Goal: Feedback & Contribution: Contribute content

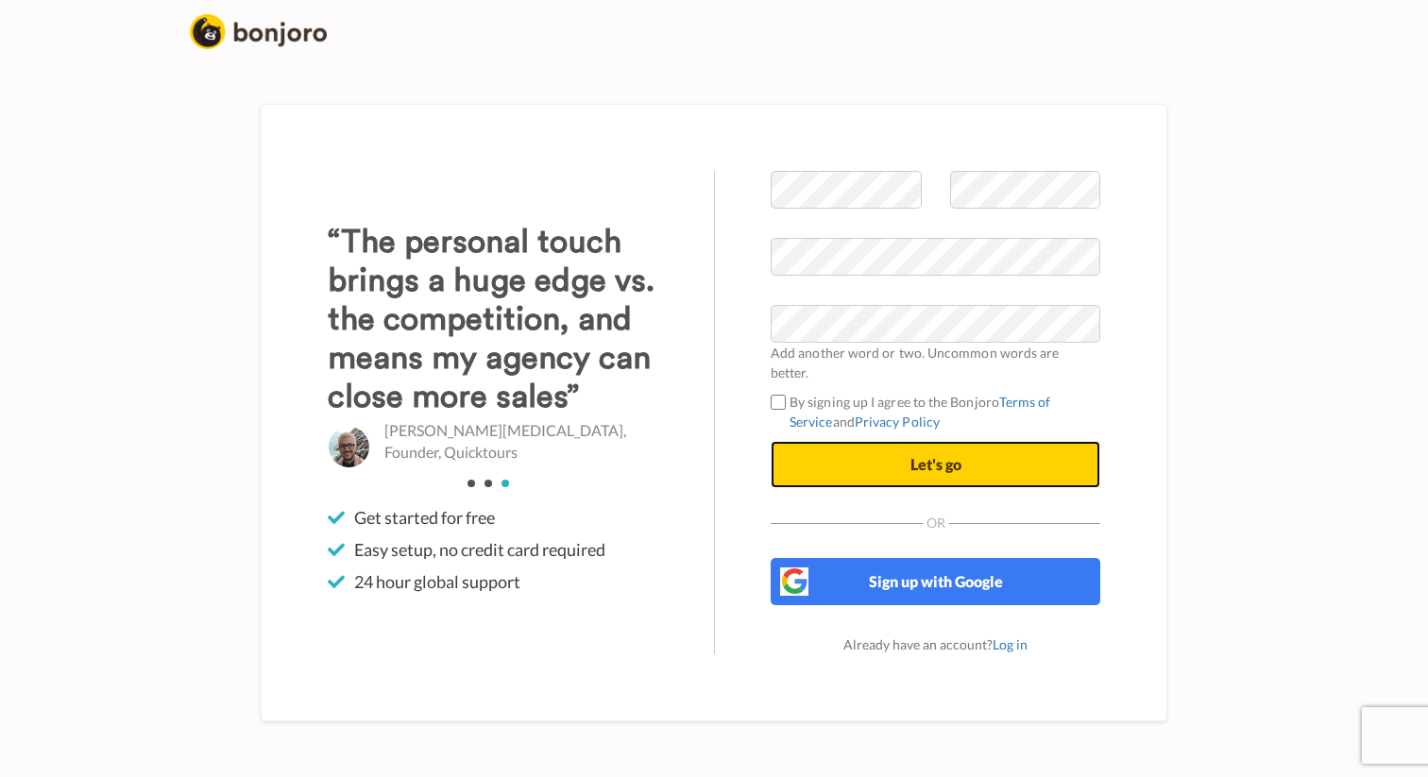
click at [871, 455] on button "Let's go" at bounding box center [936, 464] width 330 height 47
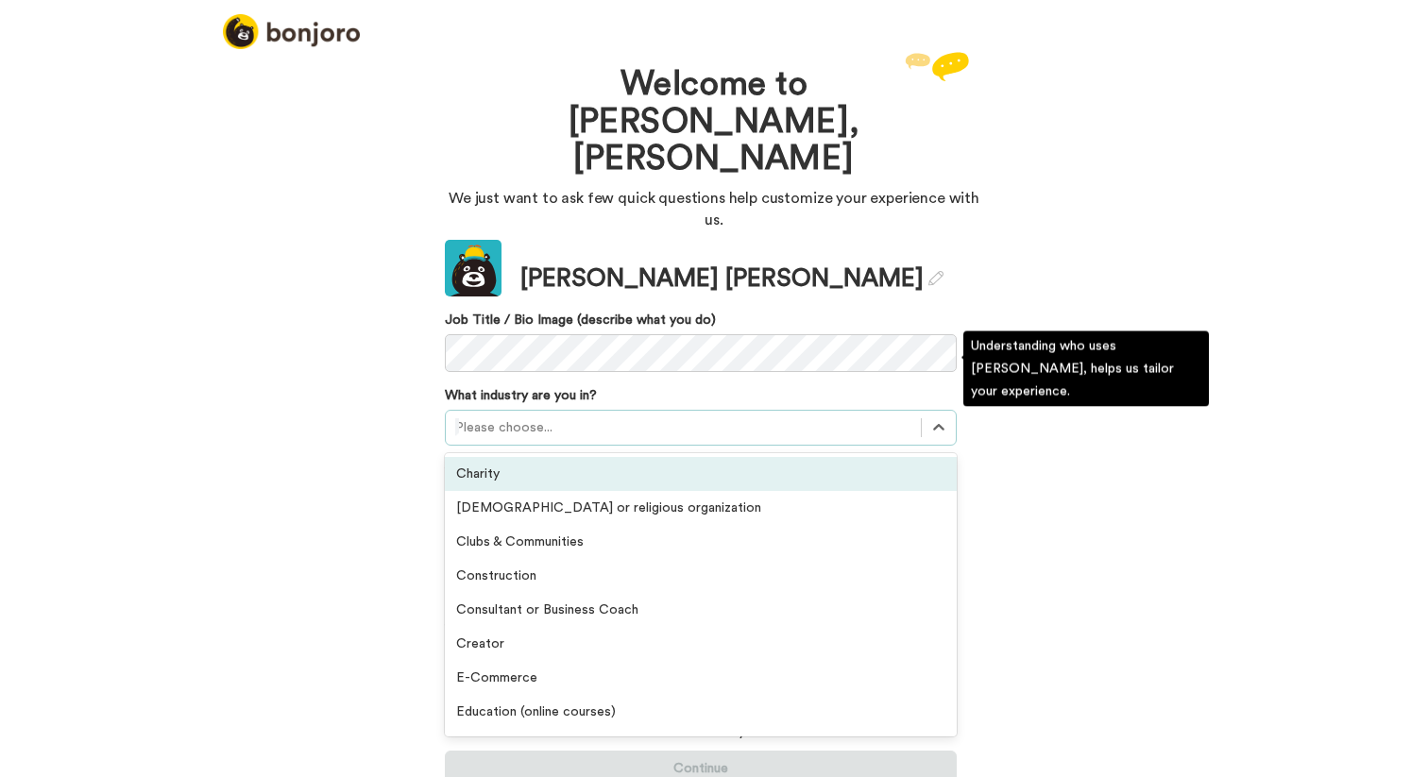
click at [482, 416] on div at bounding box center [683, 427] width 456 height 23
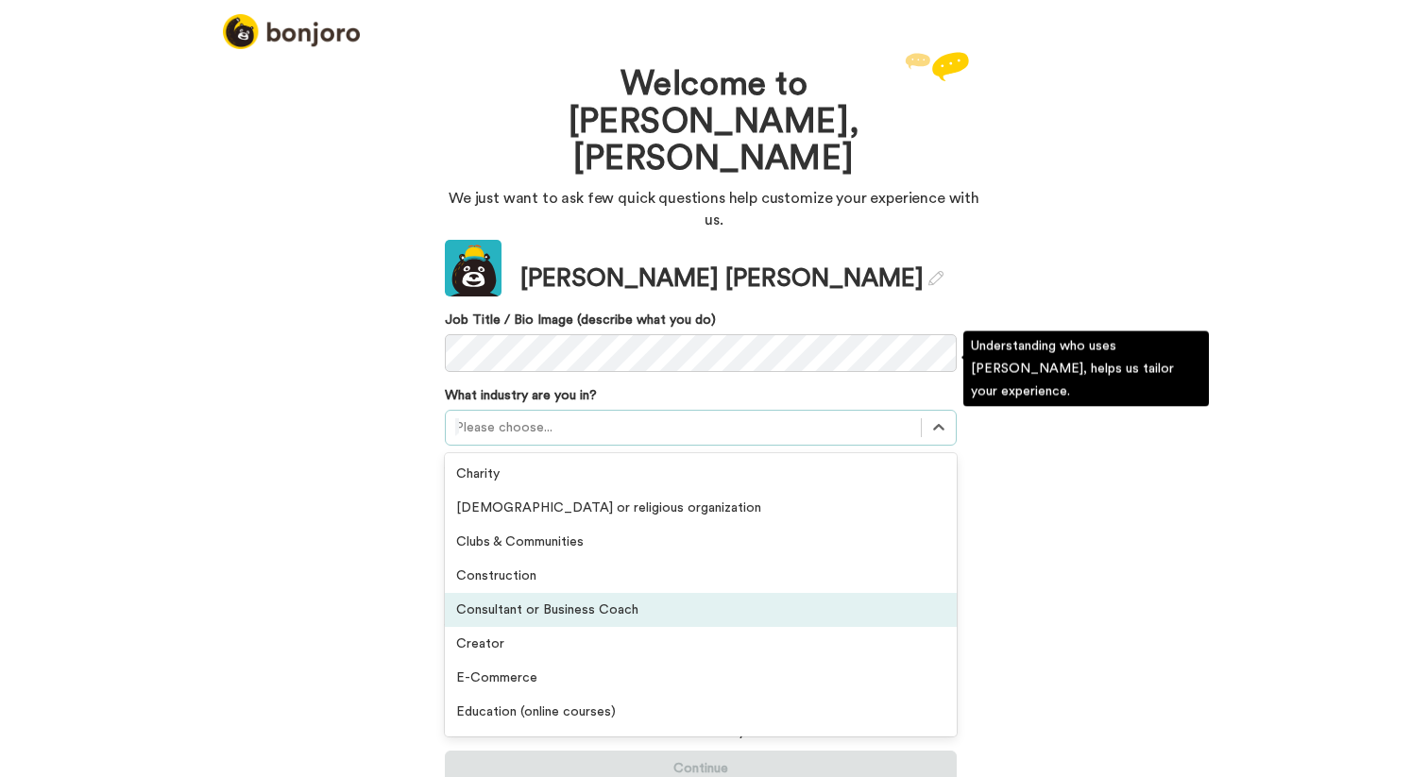
click at [511, 593] on div "Consultant or Business Coach" at bounding box center [701, 610] width 512 height 34
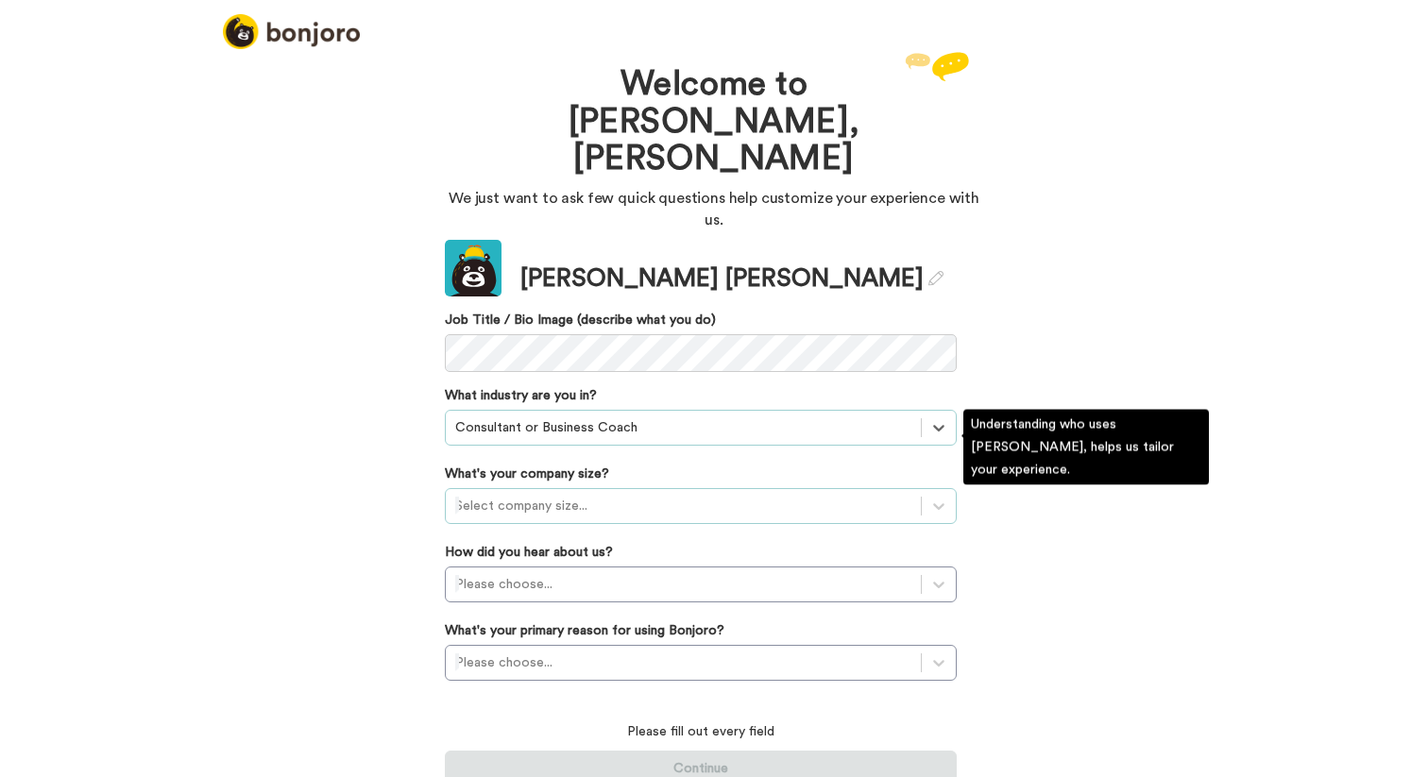
click at [498, 495] on div at bounding box center [683, 506] width 456 height 23
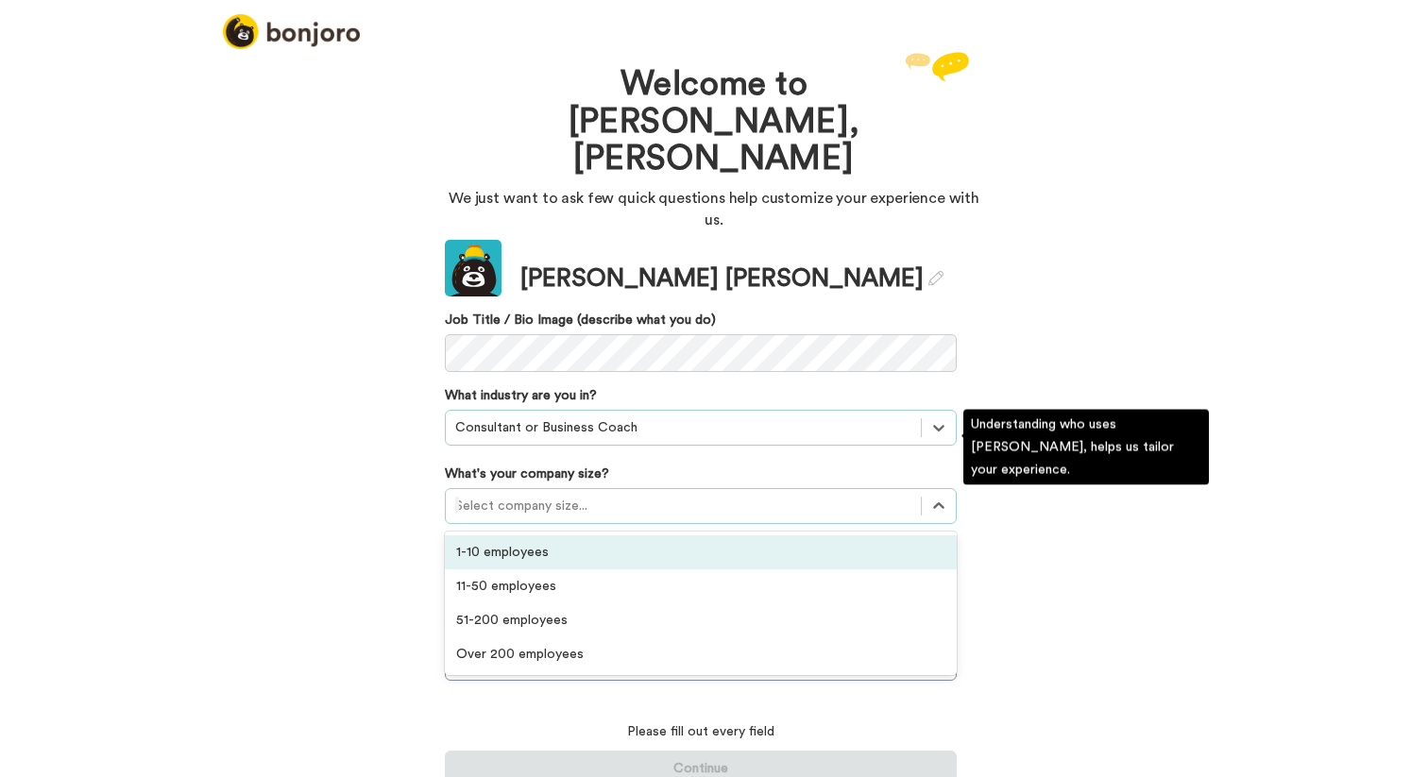
click at [512, 535] on div "1-10 employees" at bounding box center [701, 552] width 512 height 34
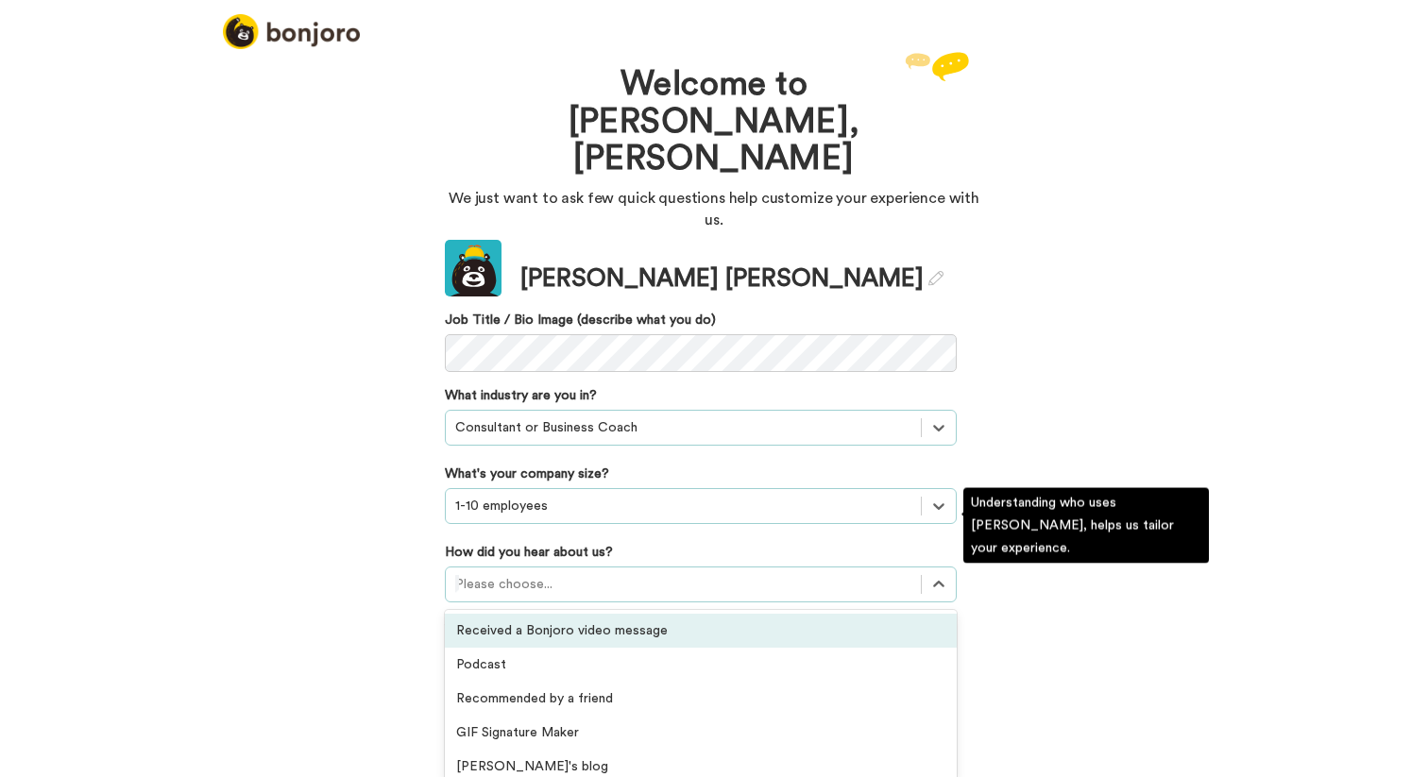
click at [541, 573] on div at bounding box center [683, 584] width 456 height 23
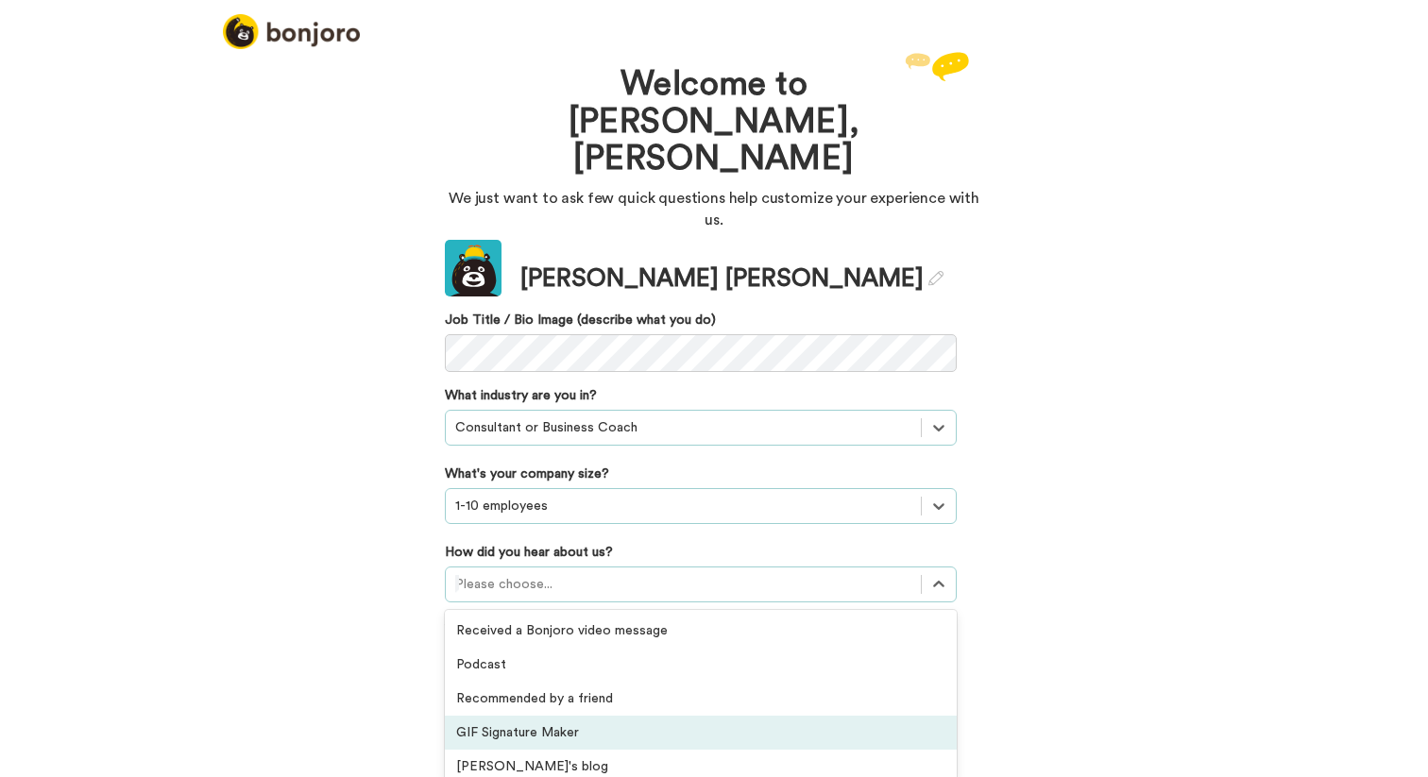
click at [1046, 652] on div "Welcome to Bonjoro, Daniel We just want to ask few quick questions help customi…" at bounding box center [714, 412] width 1428 height 730
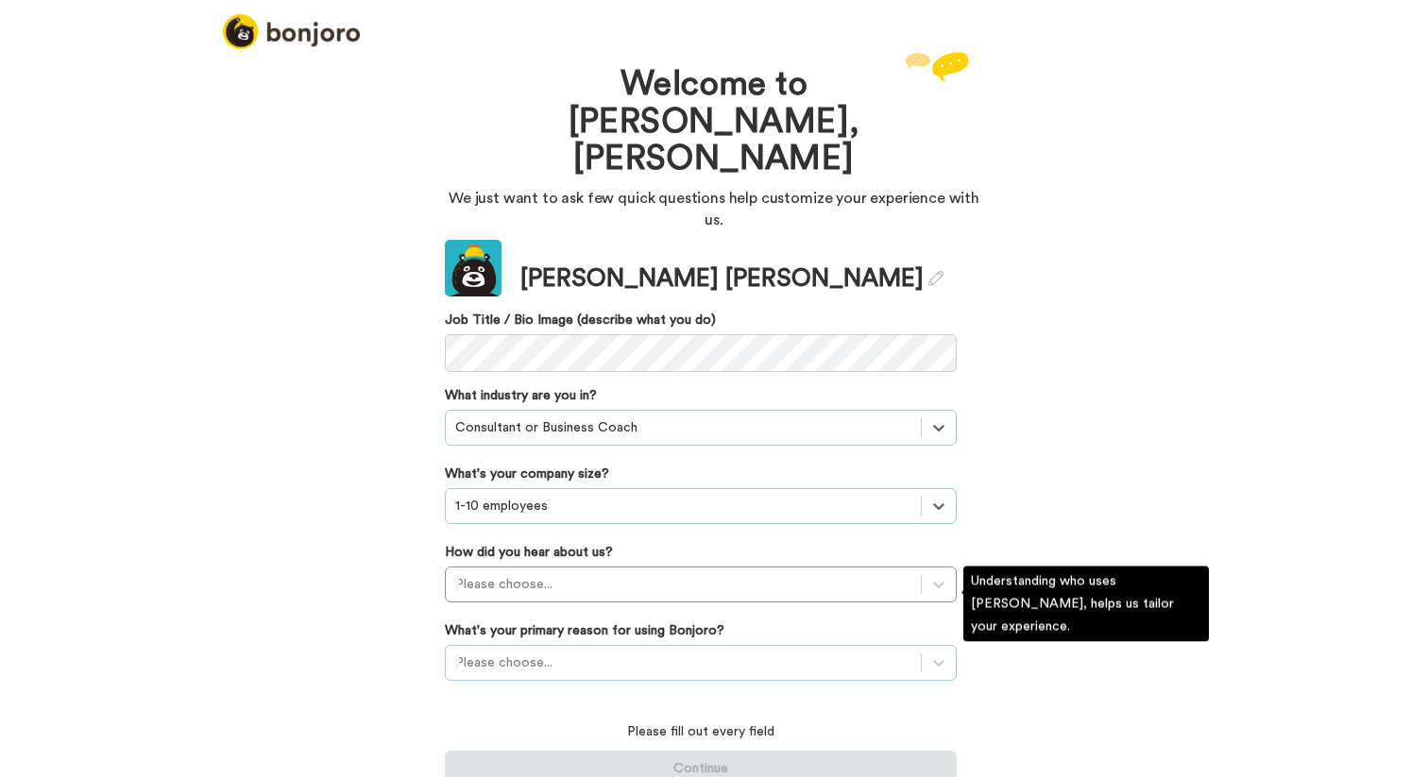
scroll to position [64, 0]
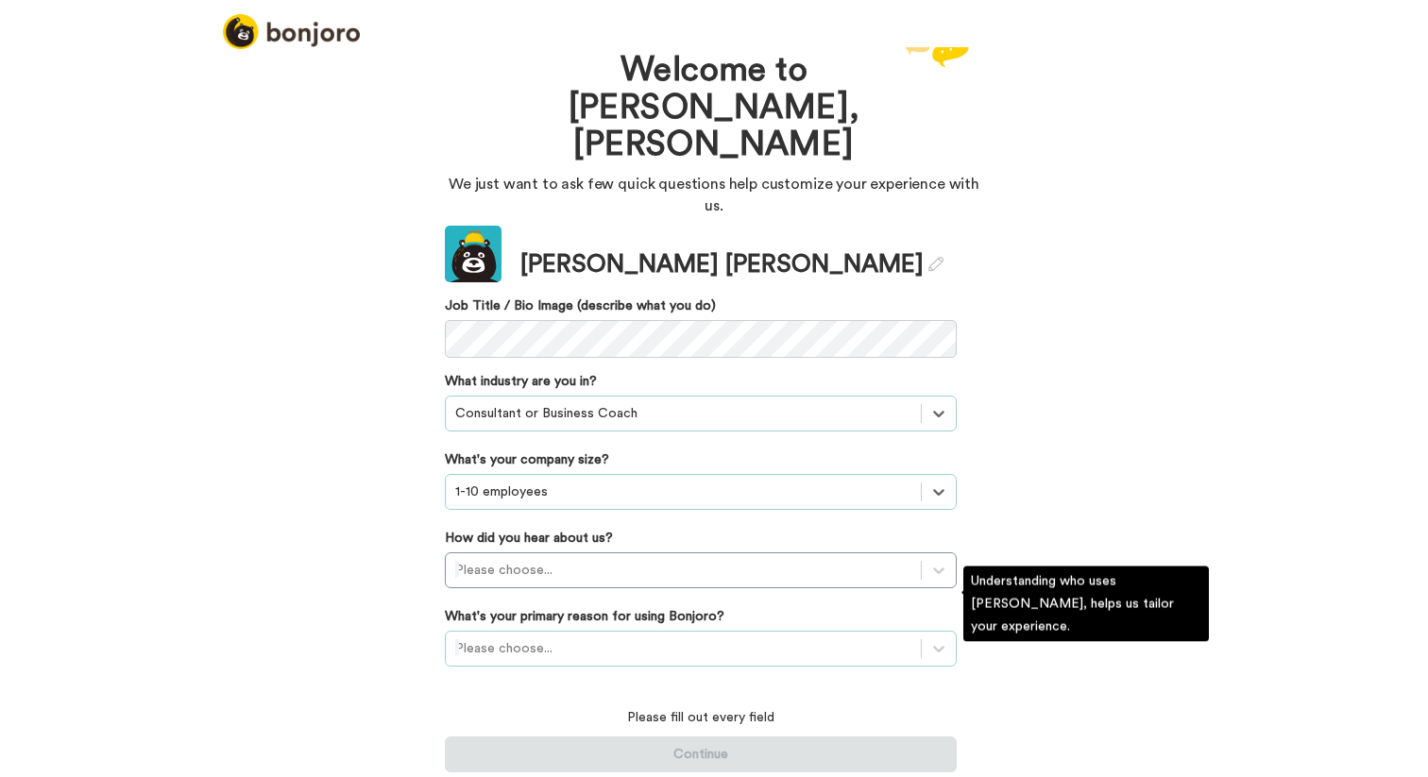
click at [571, 631] on div "Please choose..." at bounding box center [701, 649] width 512 height 36
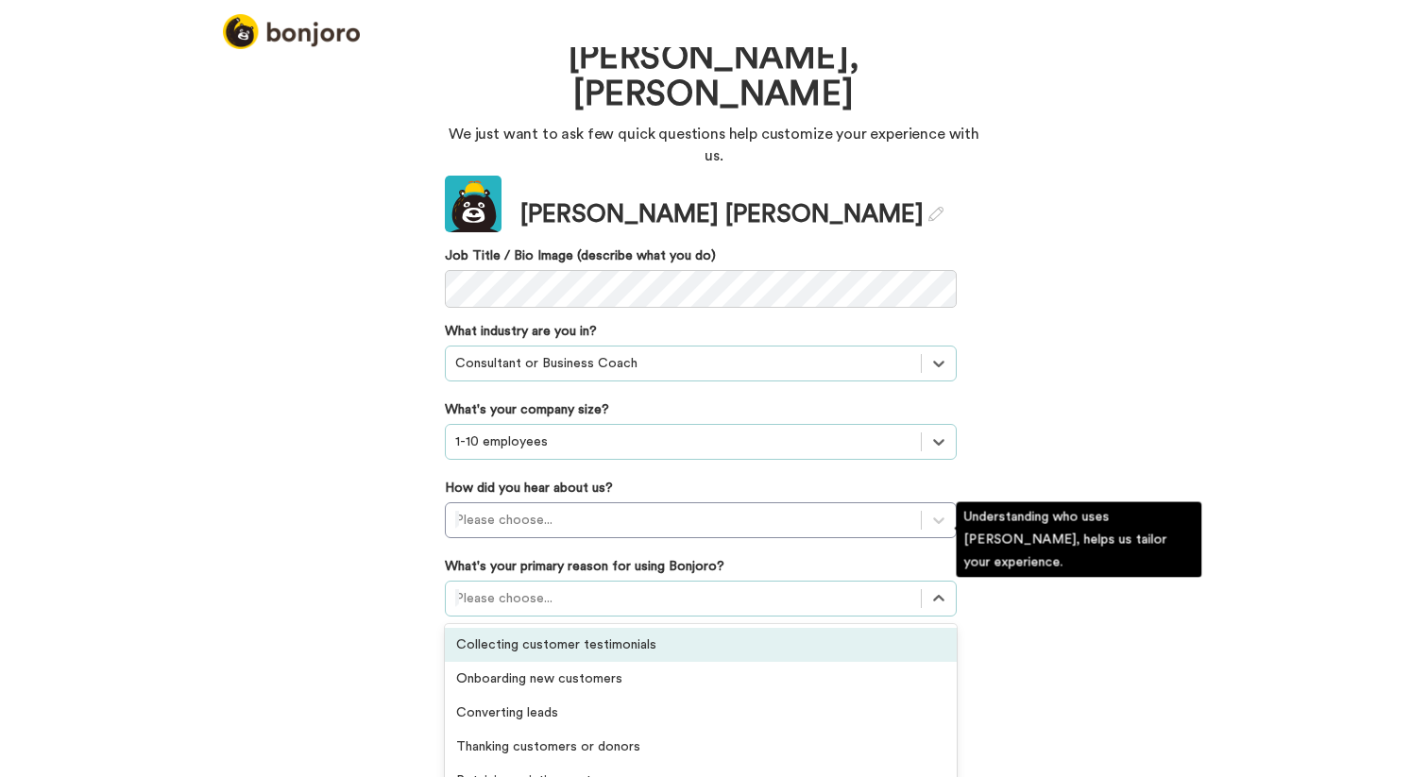
click at [602, 628] on div "Collecting customer testimonials" at bounding box center [701, 645] width 512 height 34
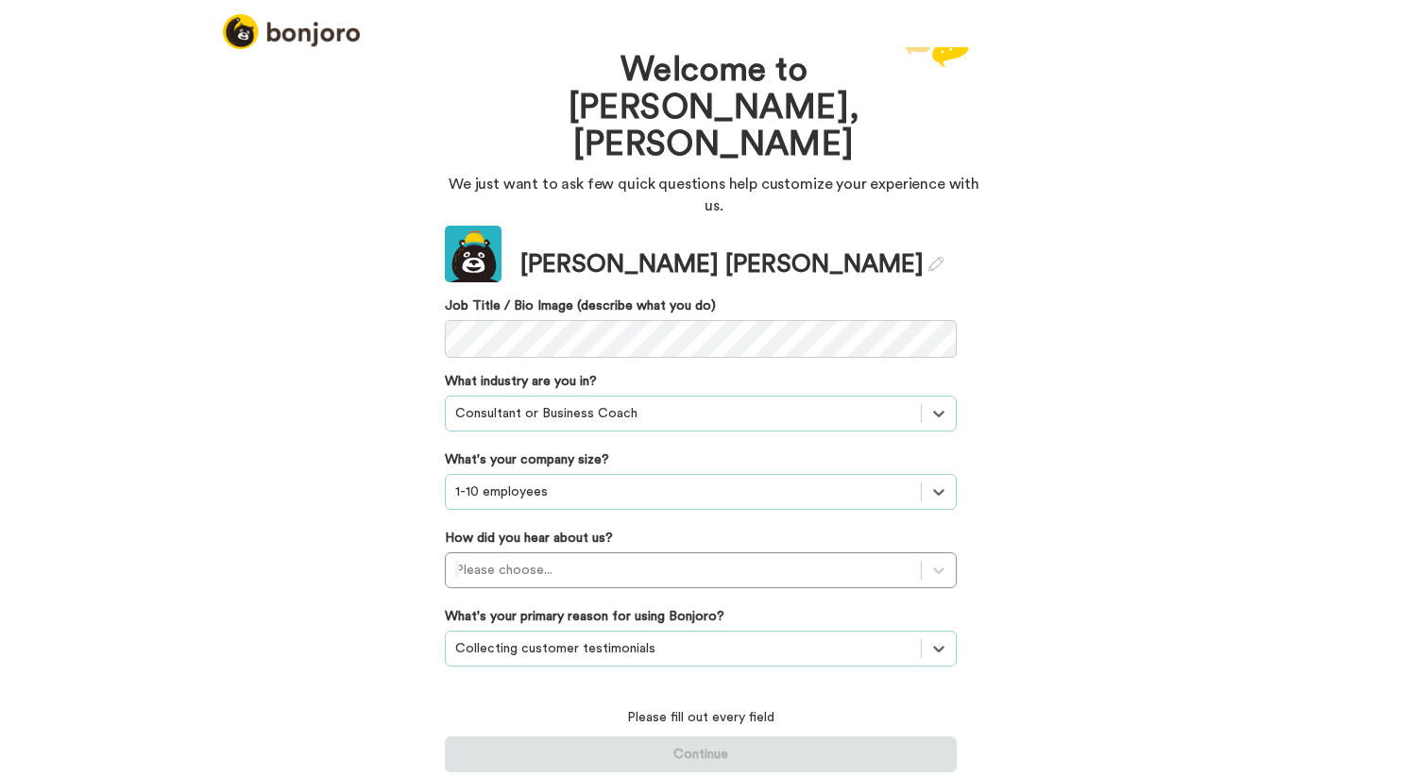
scroll to position [0, 0]
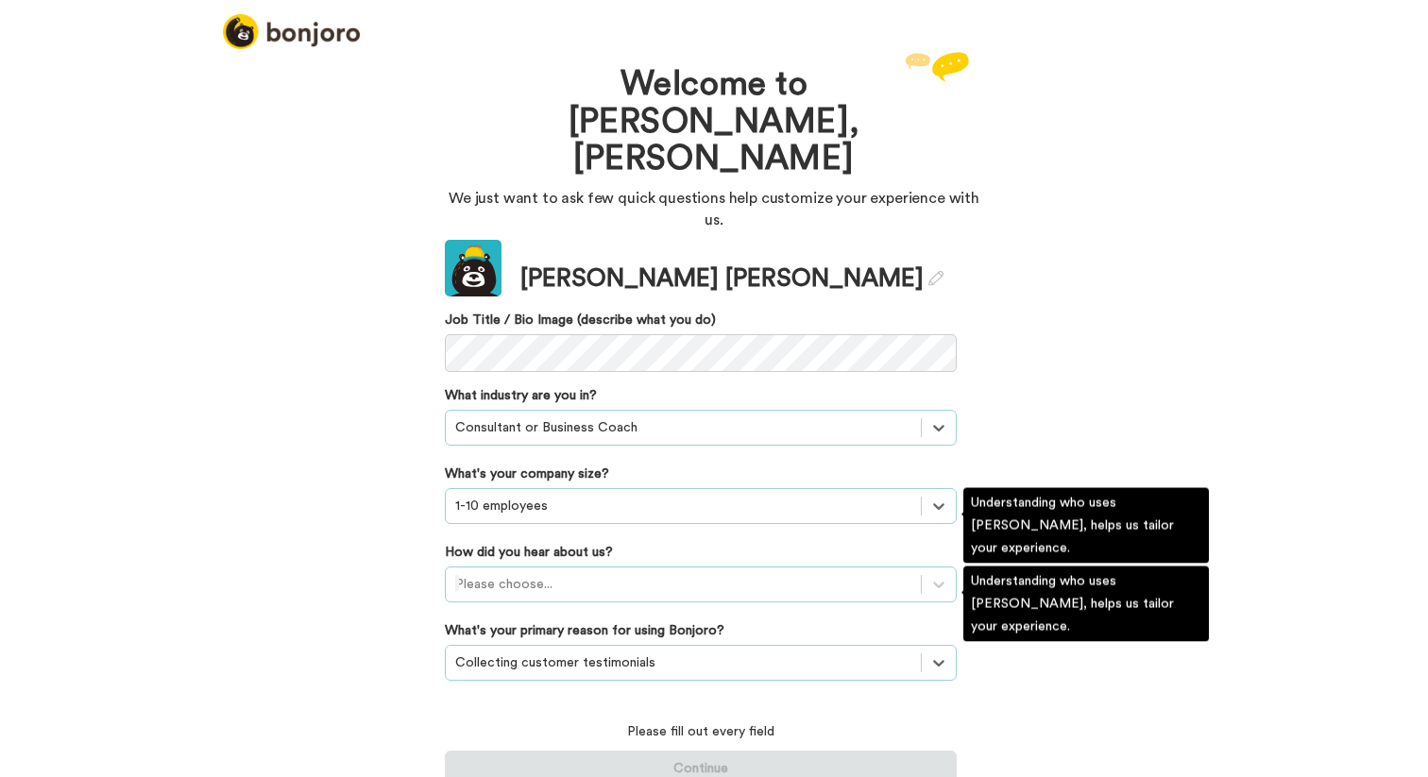
click at [519, 573] on div at bounding box center [683, 584] width 456 height 23
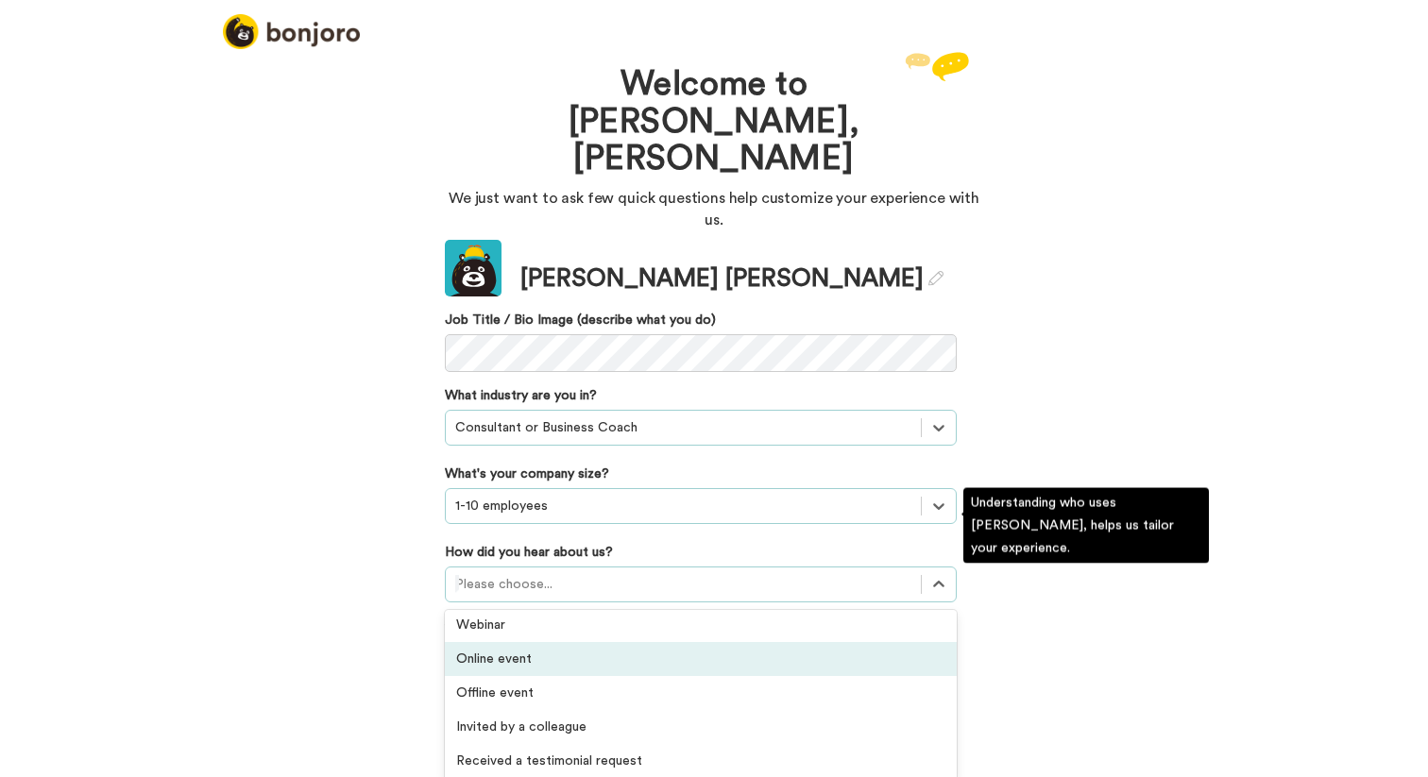
scroll to position [517, 0]
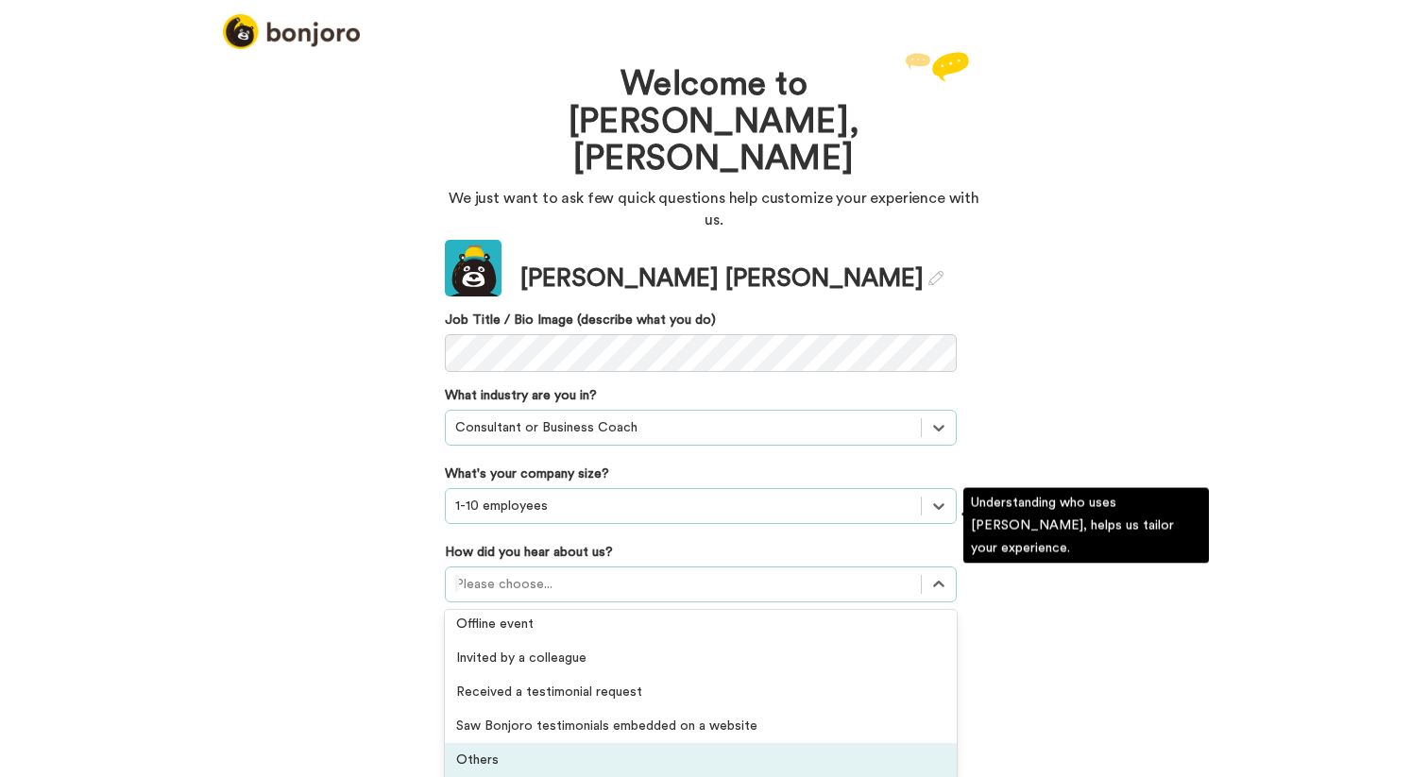
click at [487, 743] on div "Others" at bounding box center [701, 760] width 512 height 34
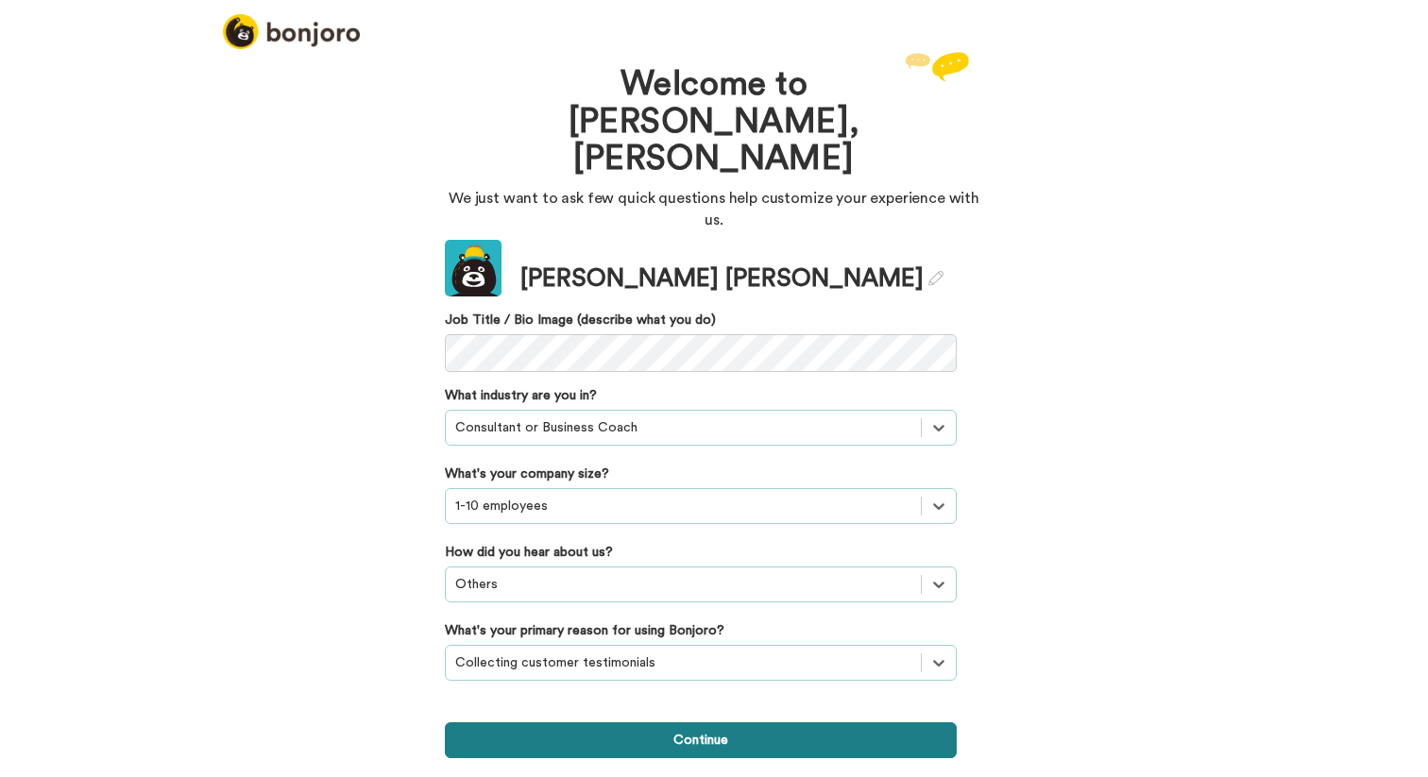
click at [662, 722] on button "Continue" at bounding box center [701, 740] width 512 height 36
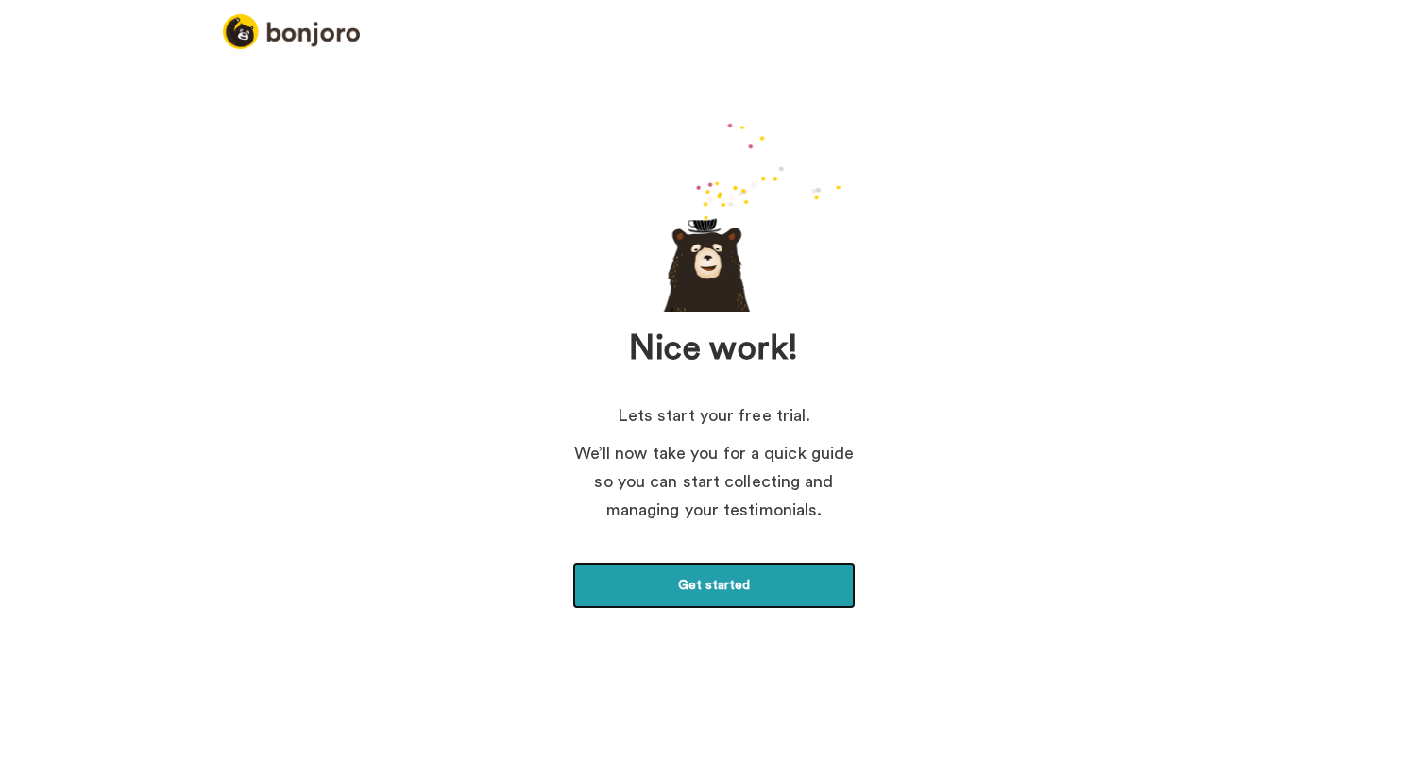
click at [698, 599] on link "Get started" at bounding box center [713, 585] width 283 height 47
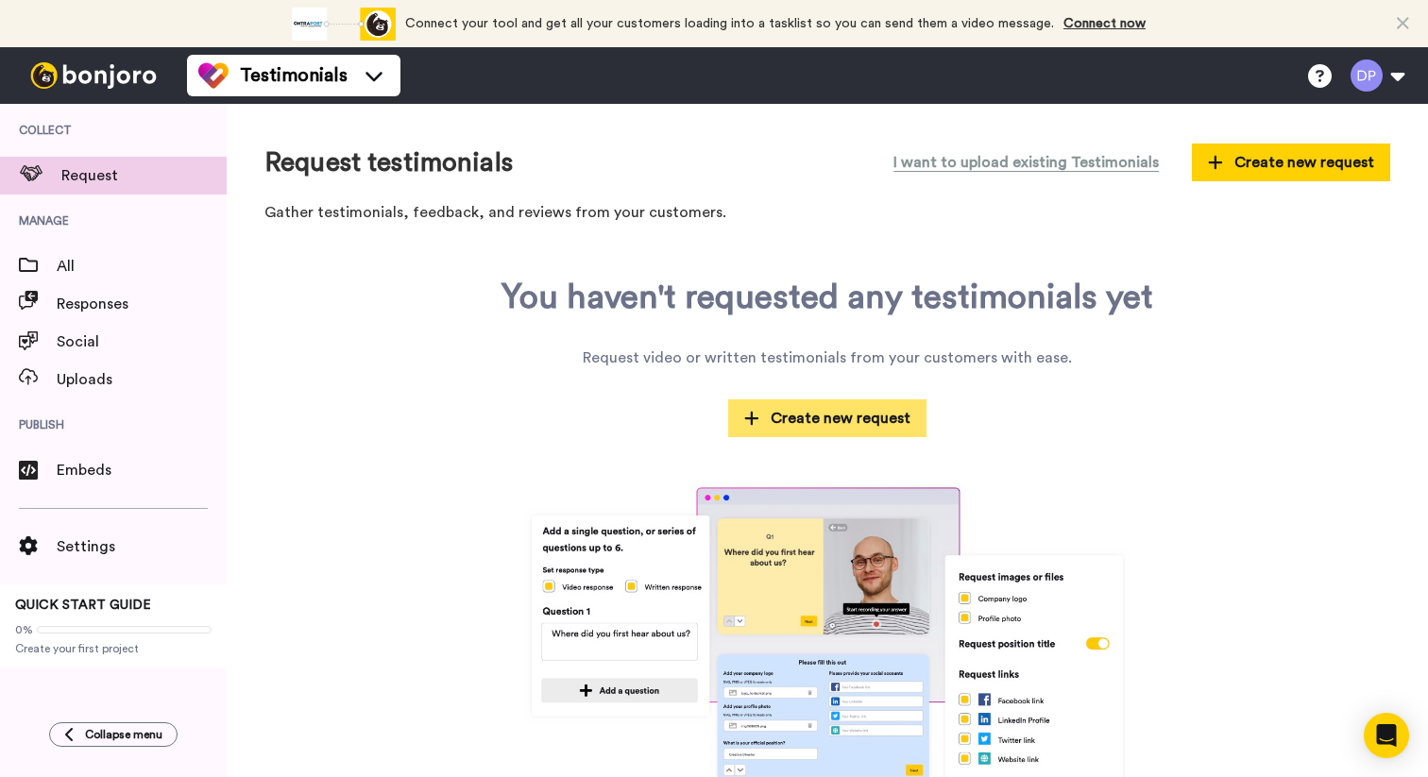
click at [803, 419] on span "Create new request" at bounding box center [827, 418] width 166 height 23
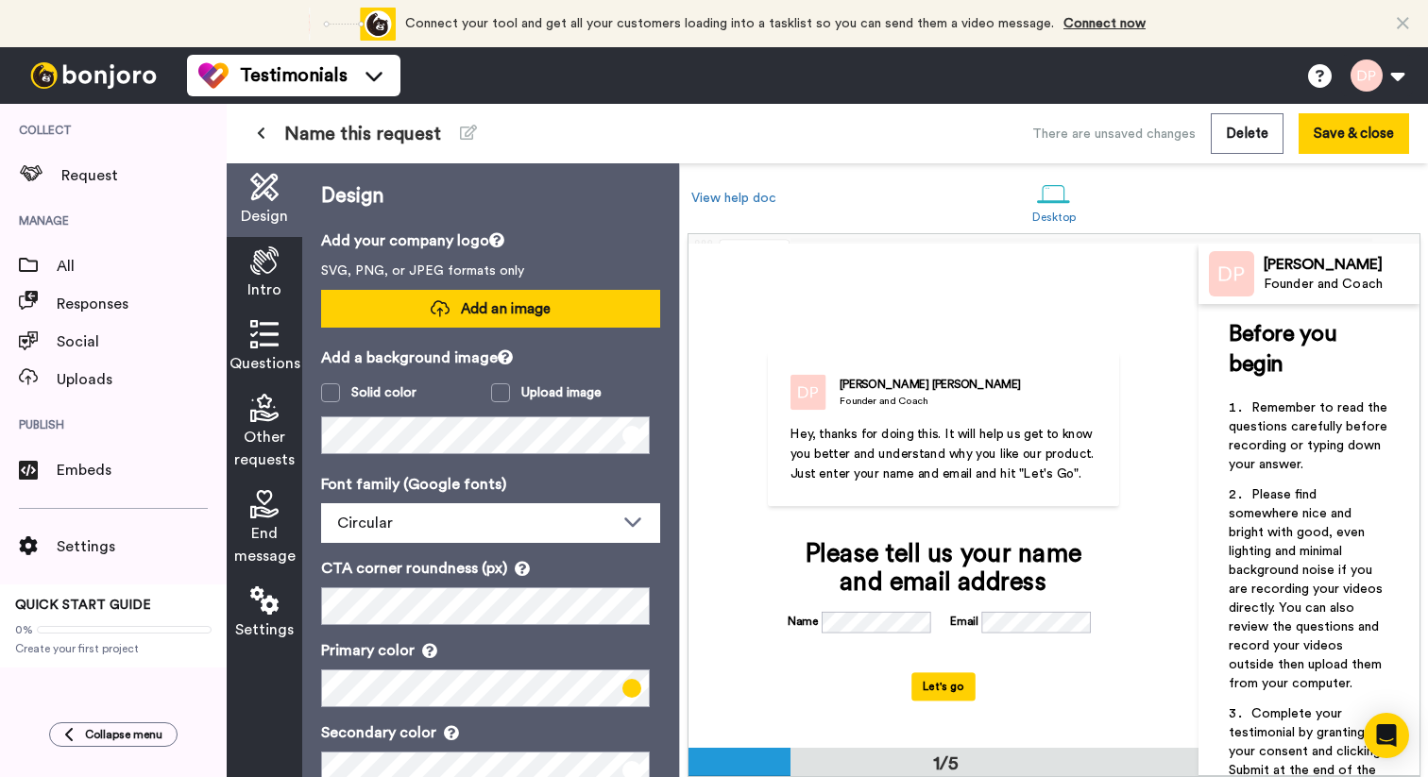
click at [455, 320] on button "Add an image" at bounding box center [490, 309] width 339 height 38
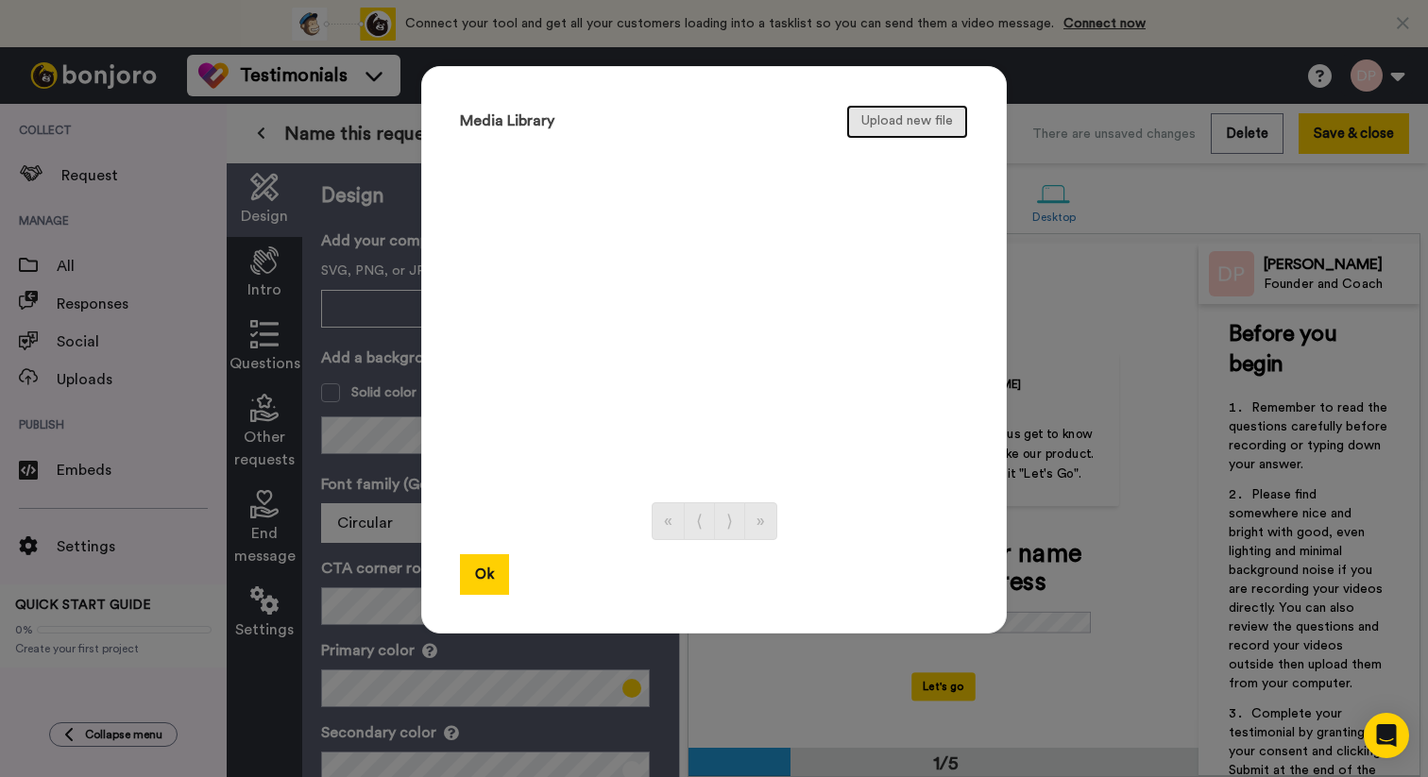
click at [866, 118] on button "Upload new file" at bounding box center [907, 122] width 122 height 34
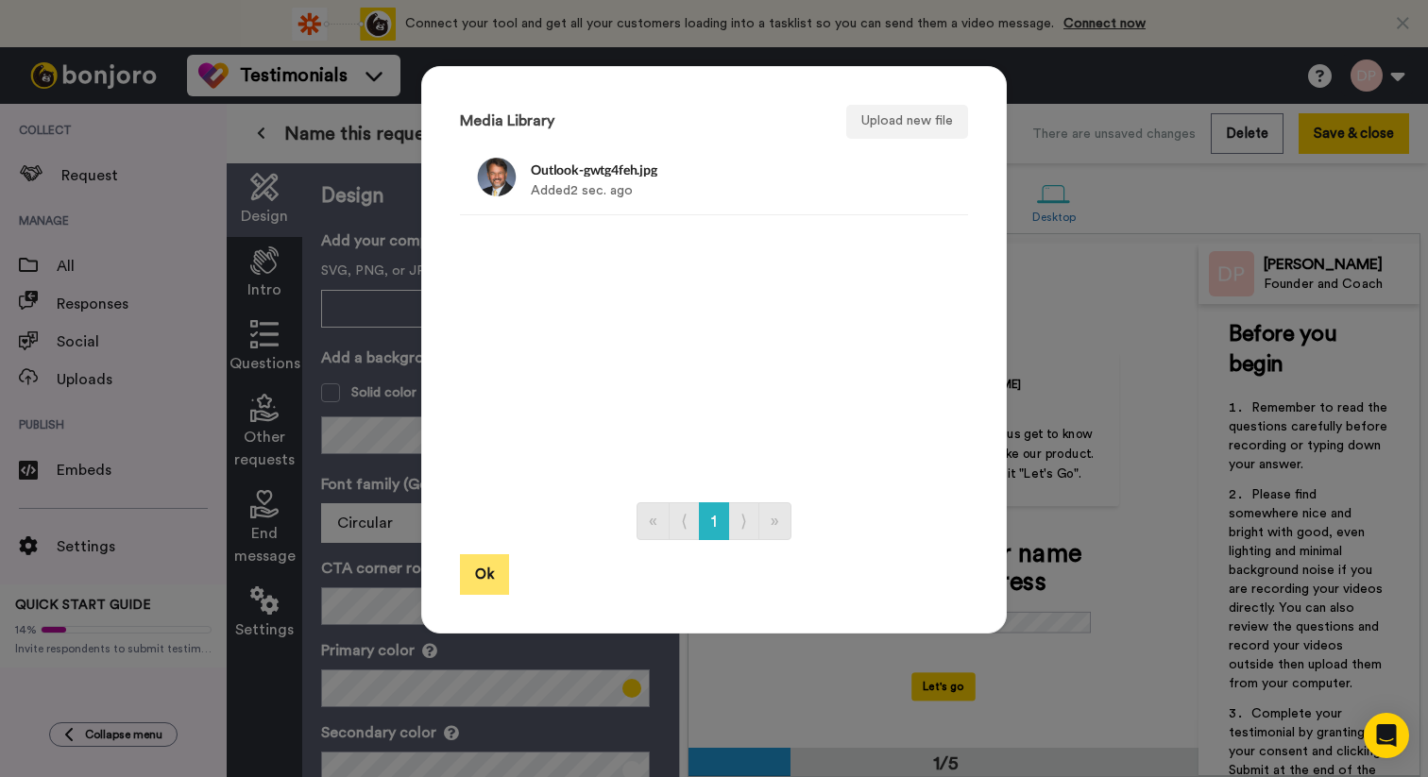
click at [473, 568] on button "Ok" at bounding box center [484, 574] width 49 height 41
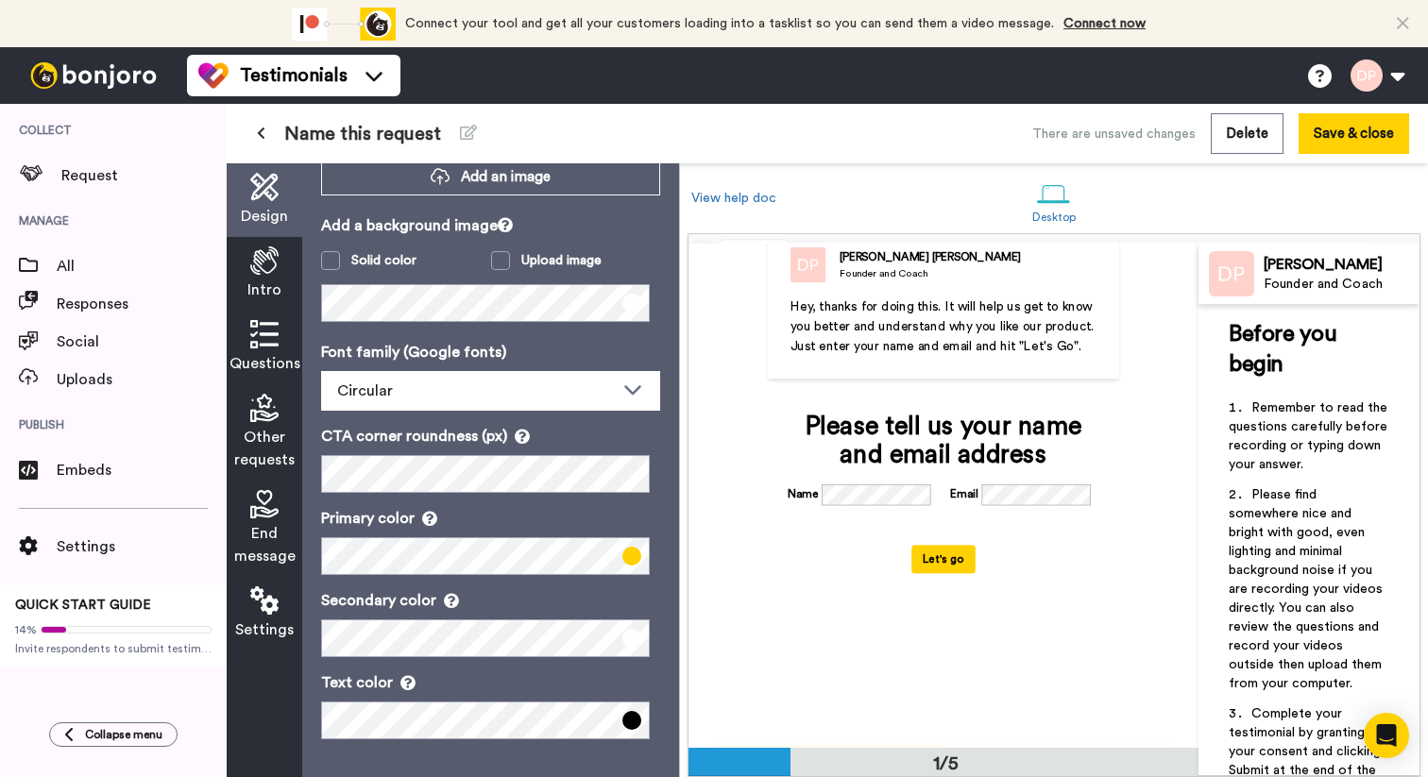
scroll to position [349, 0]
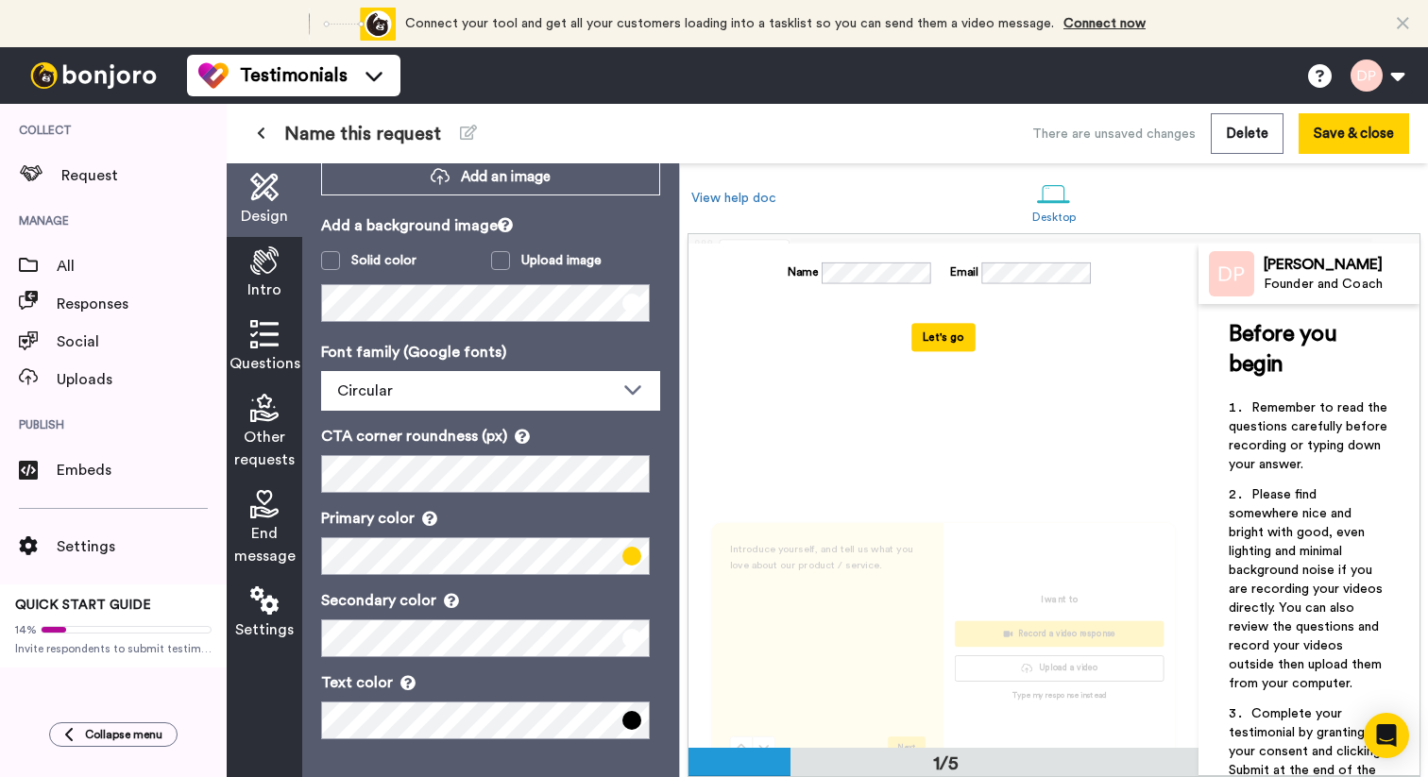
click at [941, 352] on button "Let's go" at bounding box center [943, 338] width 64 height 28
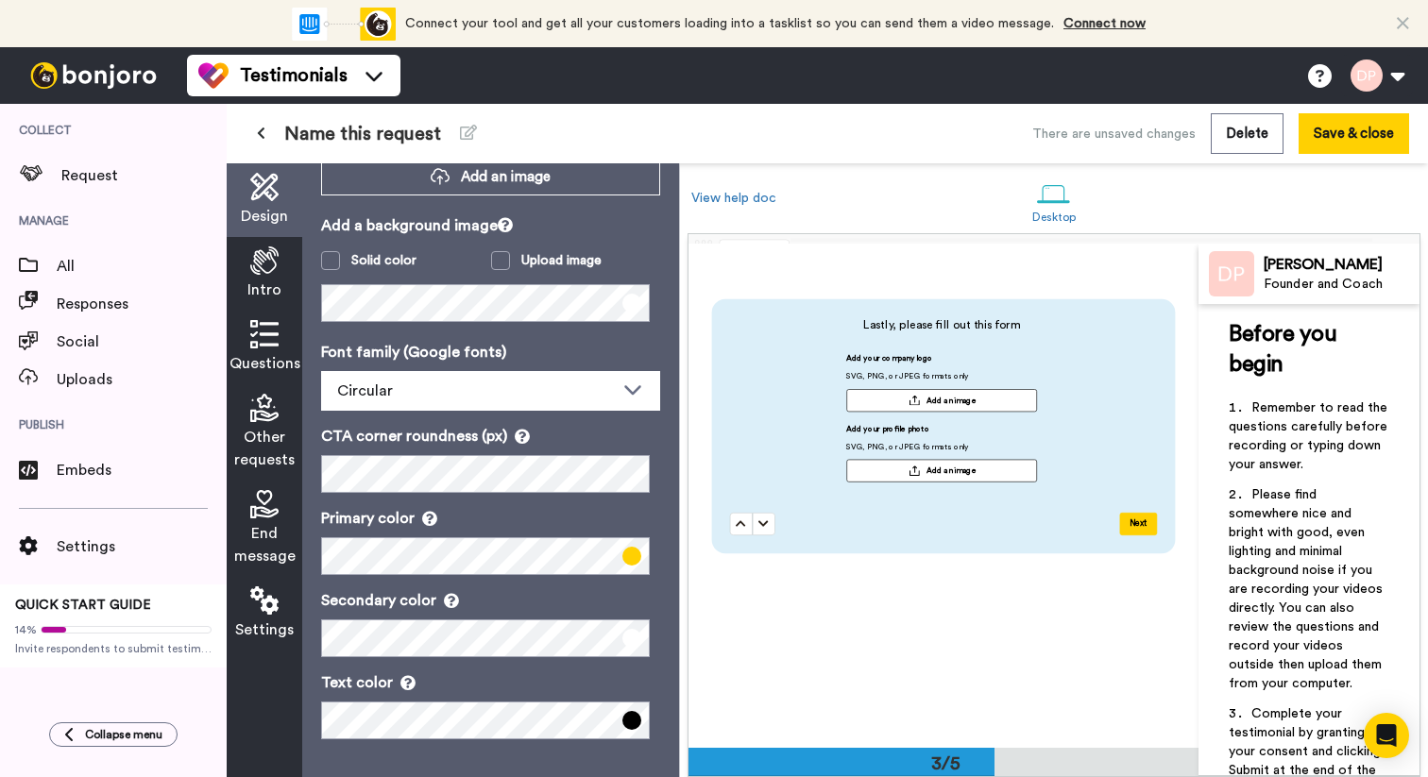
scroll to position [1148, 0]
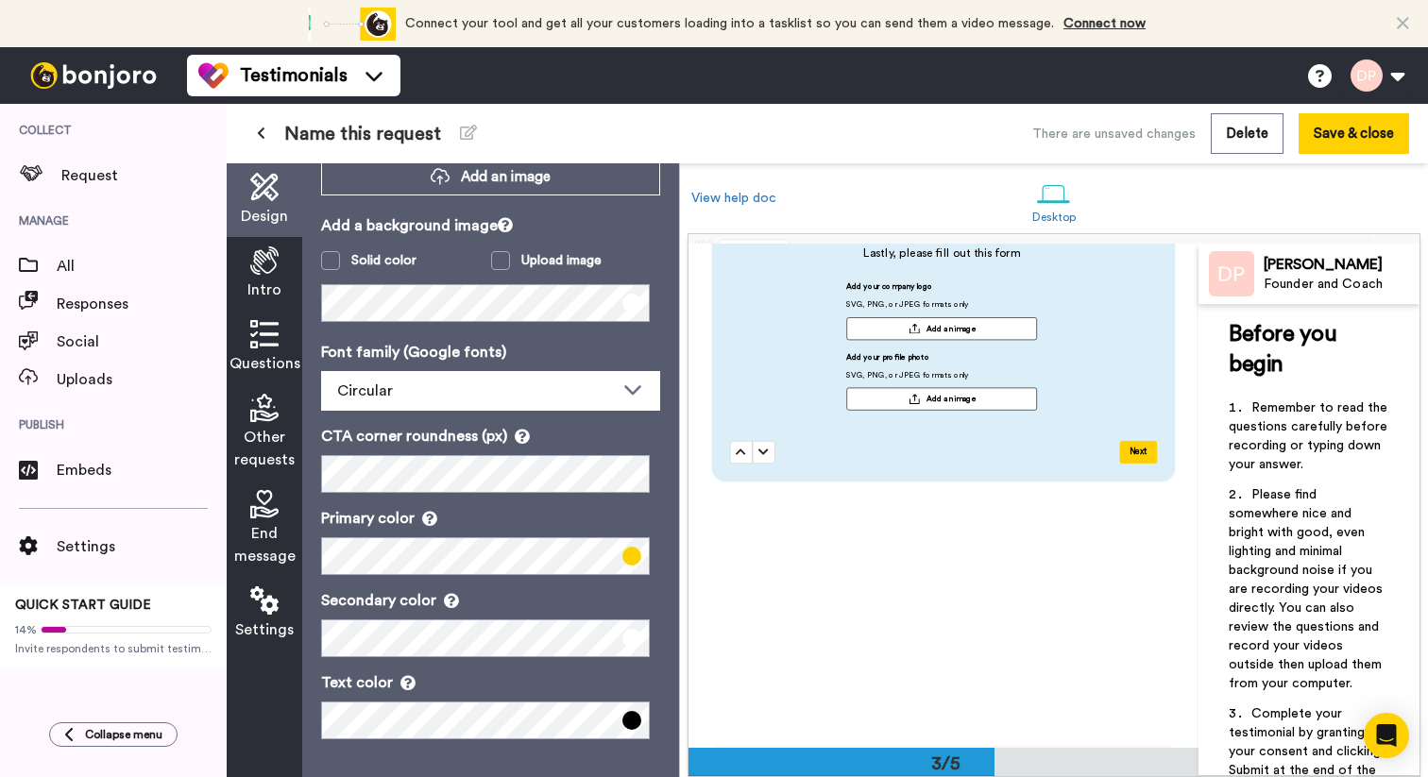
click at [875, 325] on button "Add an image" at bounding box center [941, 328] width 191 height 23
click at [908, 326] on div at bounding box center [913, 329] width 11 height 10
click at [909, 403] on button "Add an image" at bounding box center [941, 399] width 191 height 23
click at [890, 321] on button "Add an image" at bounding box center [941, 328] width 191 height 23
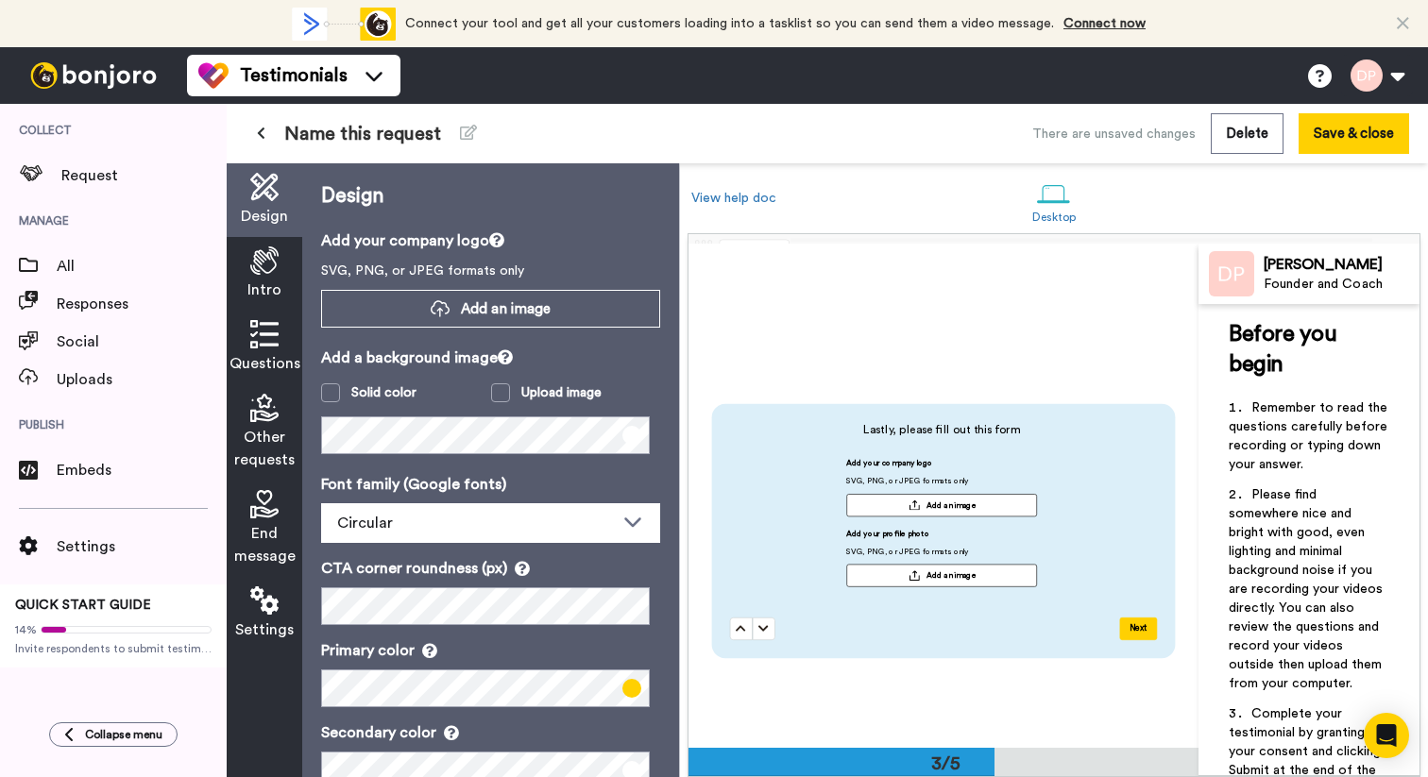
scroll to position [0, 0]
click at [884, 495] on button "Add an image" at bounding box center [941, 505] width 191 height 23
click at [885, 498] on button "Add an image" at bounding box center [941, 505] width 191 height 23
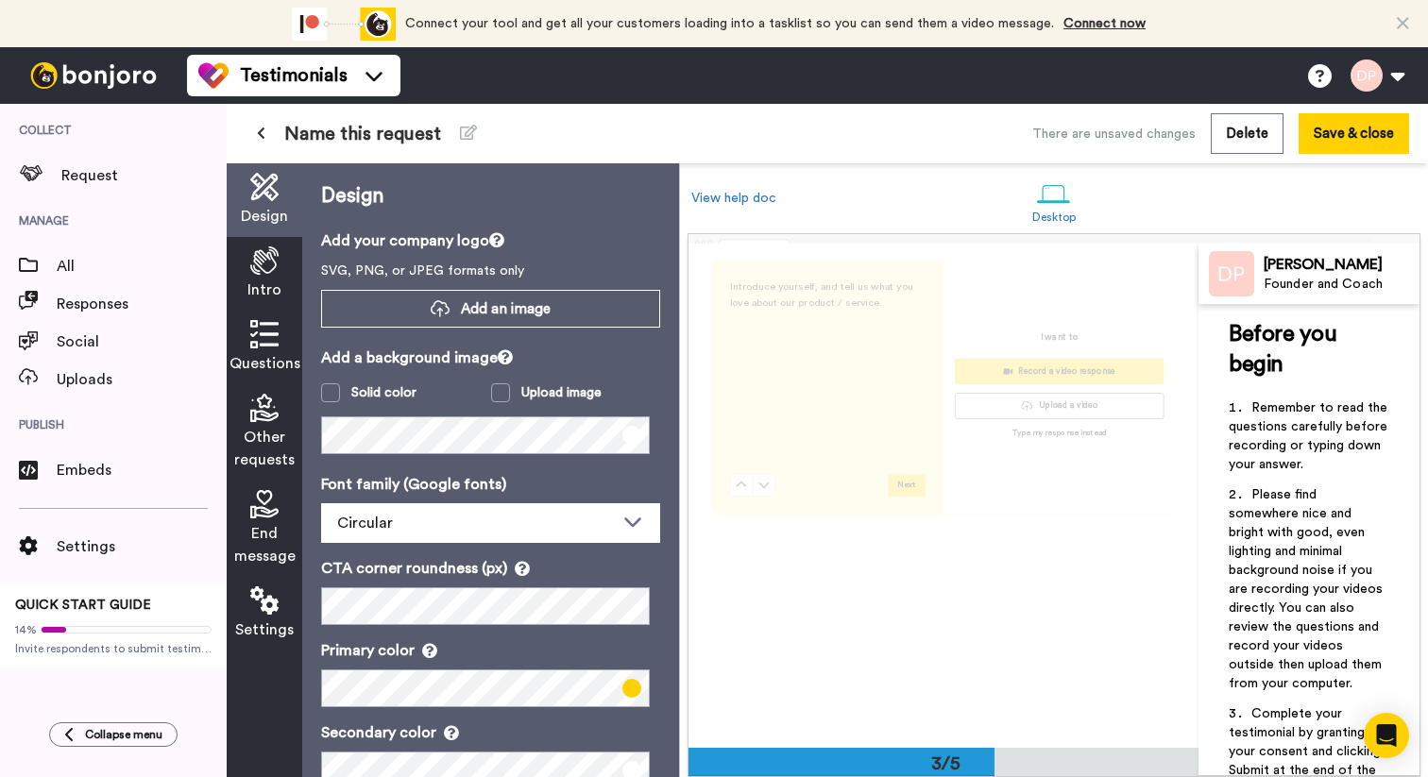
scroll to position [570, 0]
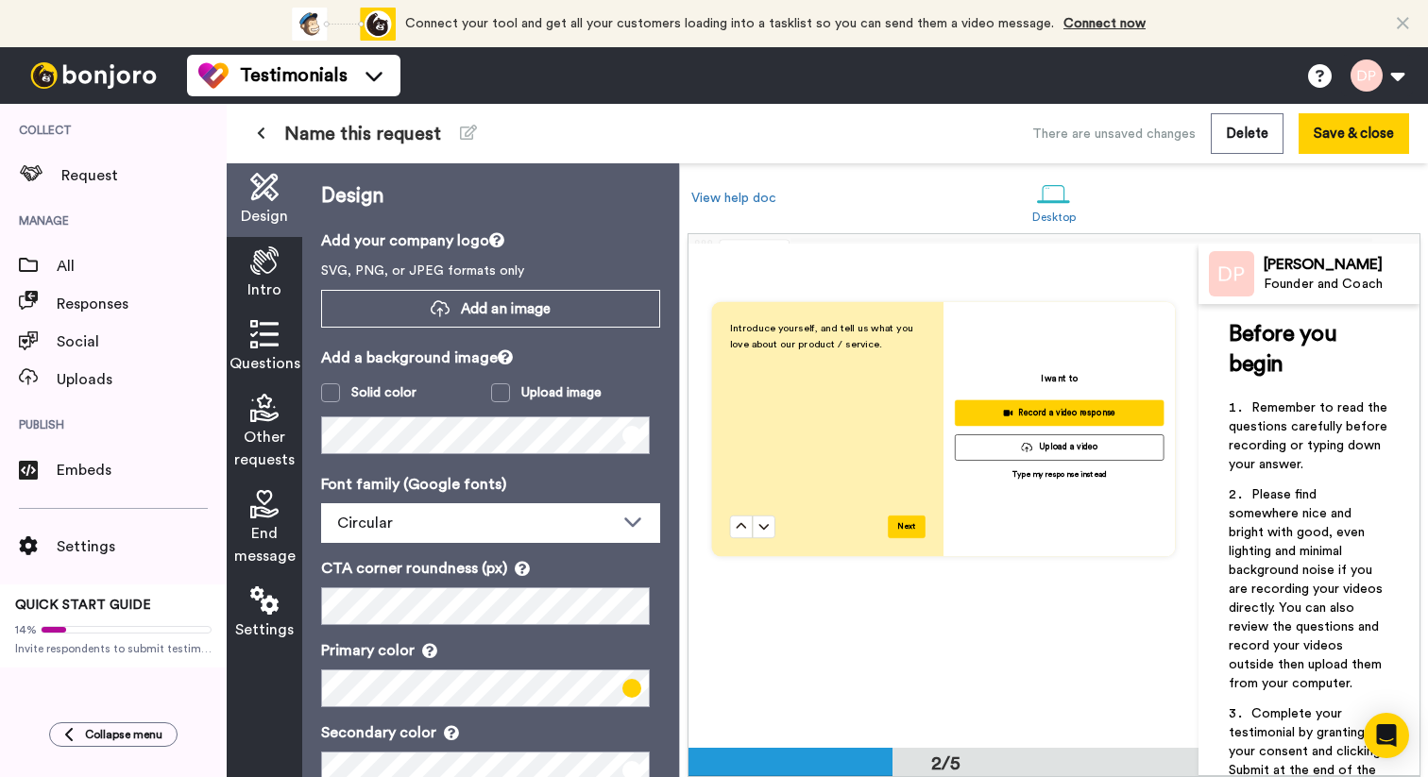
click at [904, 526] on button "Next" at bounding box center [907, 527] width 38 height 23
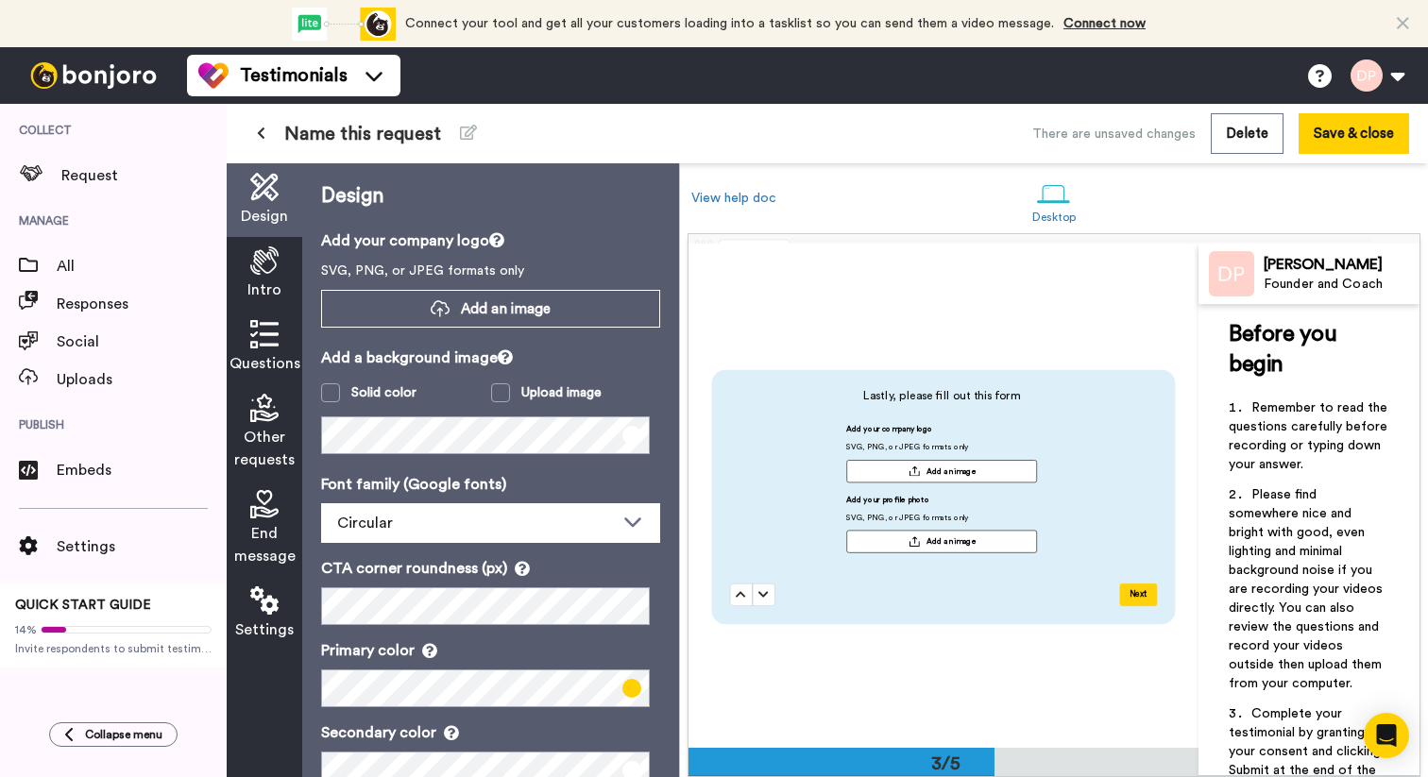
scroll to position [1007, 0]
click at [892, 461] on button "Add an image" at bounding box center [941, 470] width 191 height 23
click at [741, 594] on button at bounding box center [741, 594] width 23 height 23
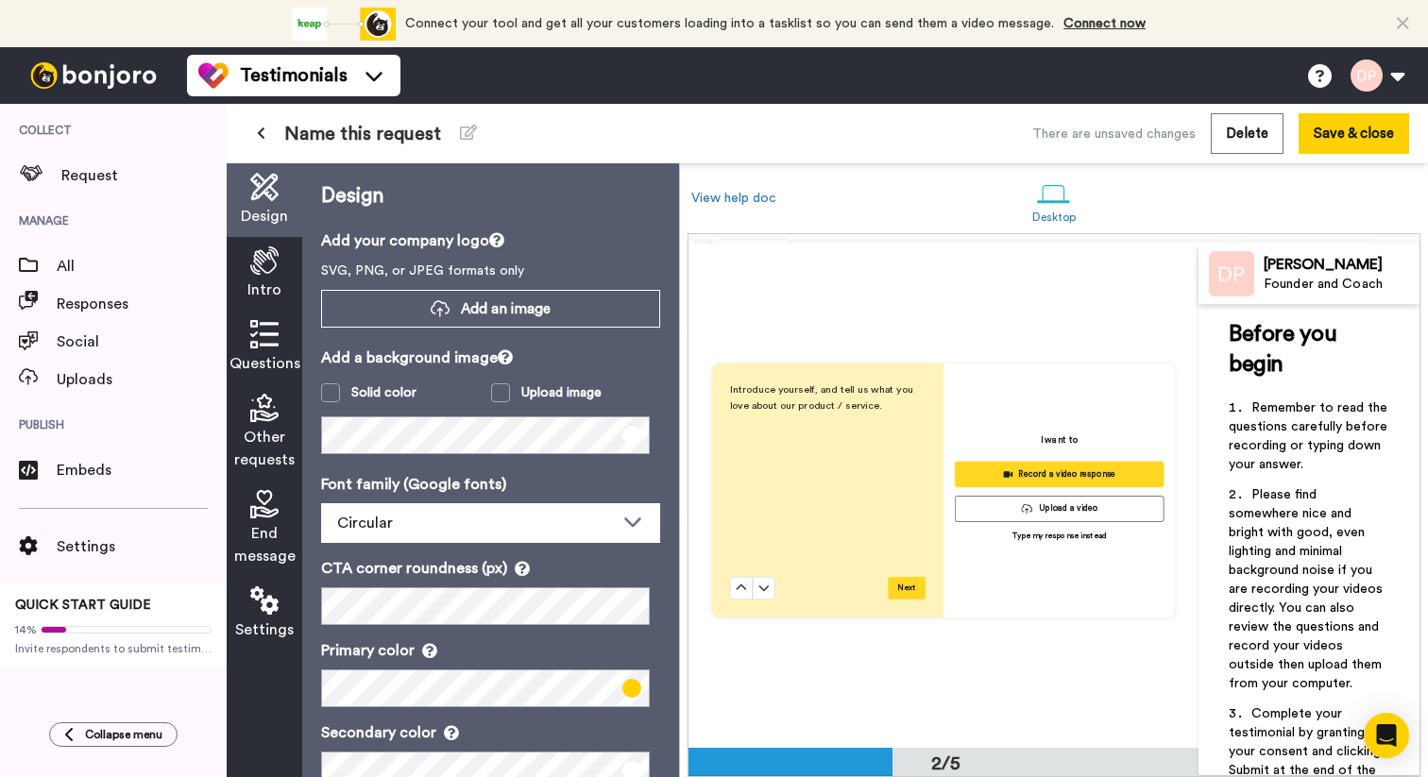
scroll to position [503, 0]
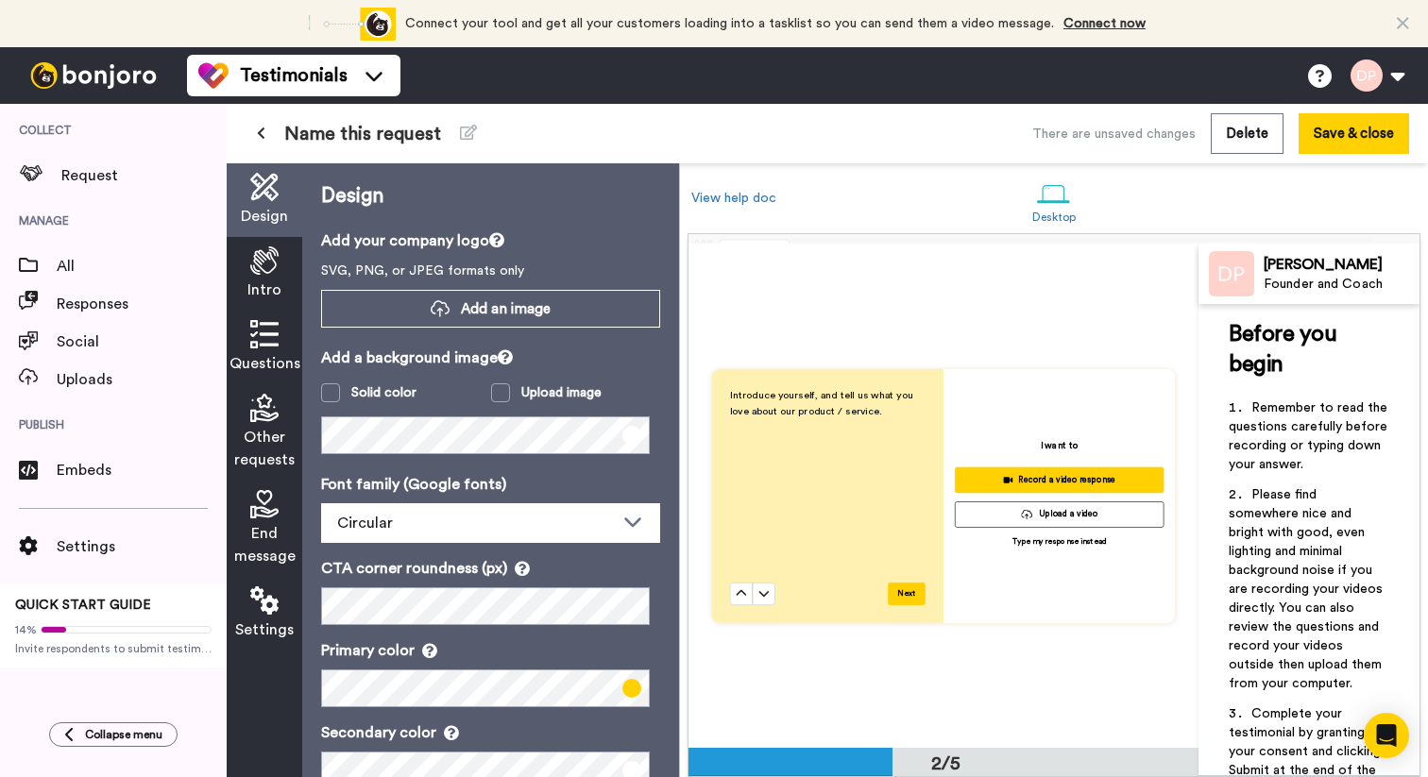
click at [1012, 539] on p "Type my response instead" at bounding box center [1059, 541] width 94 height 11
click at [1018, 539] on p "Type my response instead" at bounding box center [1059, 541] width 94 height 11
click at [901, 586] on button "Next" at bounding box center [907, 594] width 38 height 23
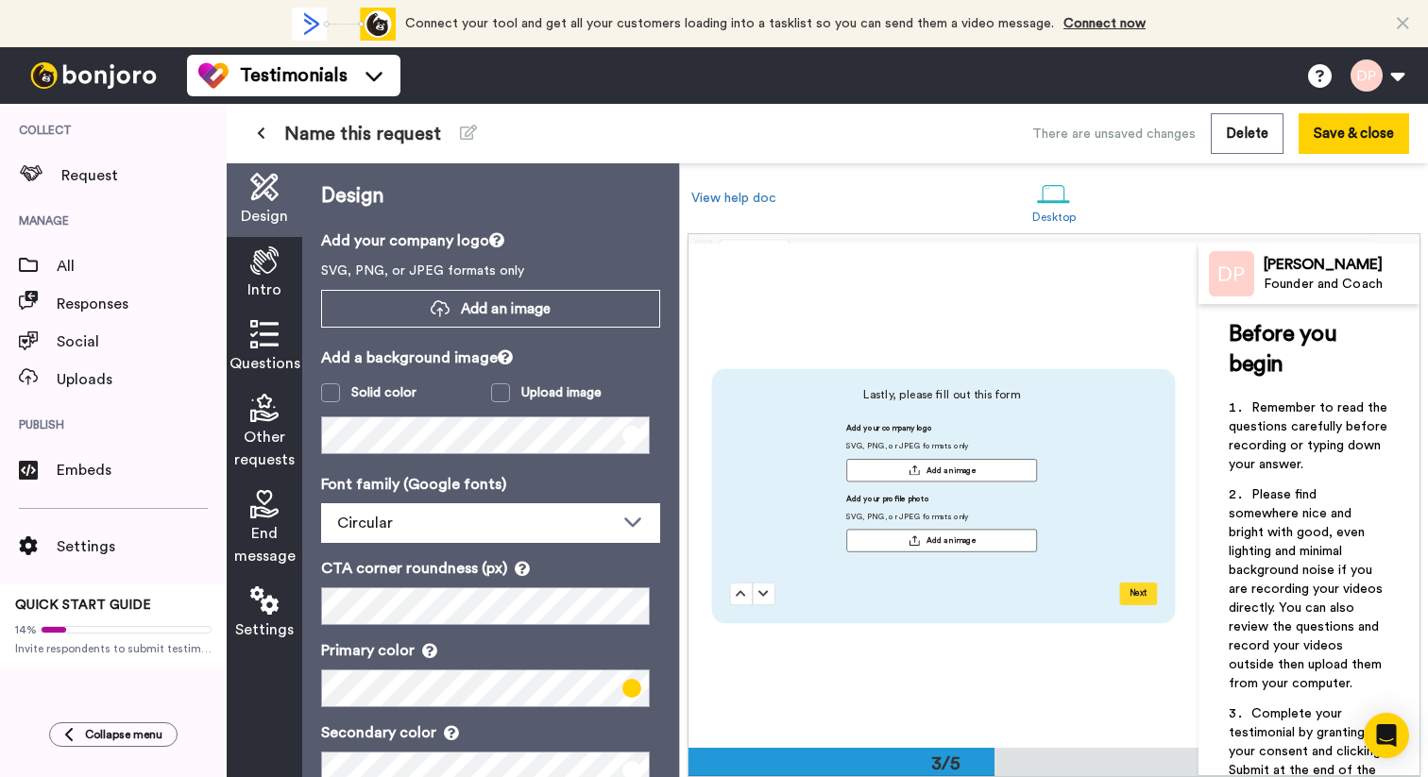
scroll to position [1007, 0]
click at [879, 460] on button "Add an image" at bounding box center [941, 470] width 191 height 23
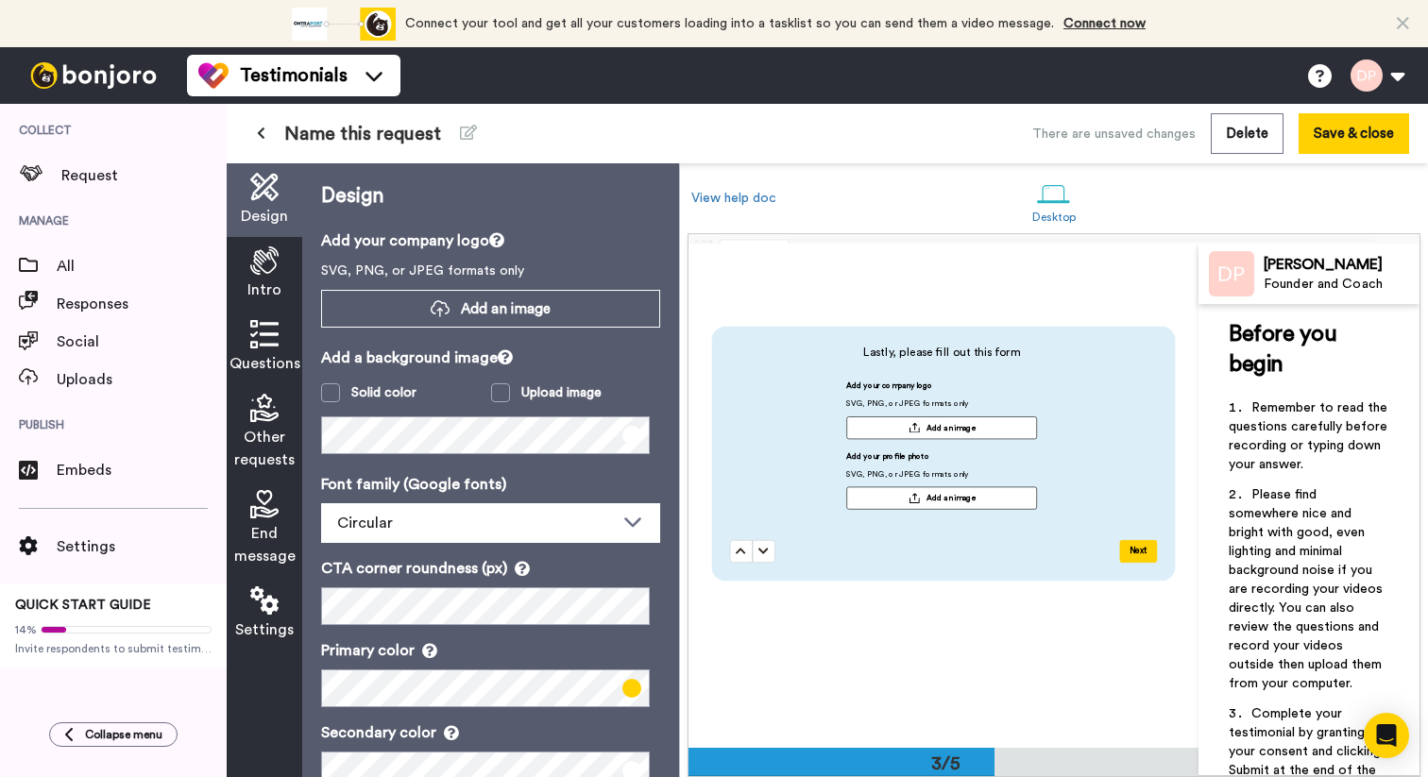
scroll to position [1021, 0]
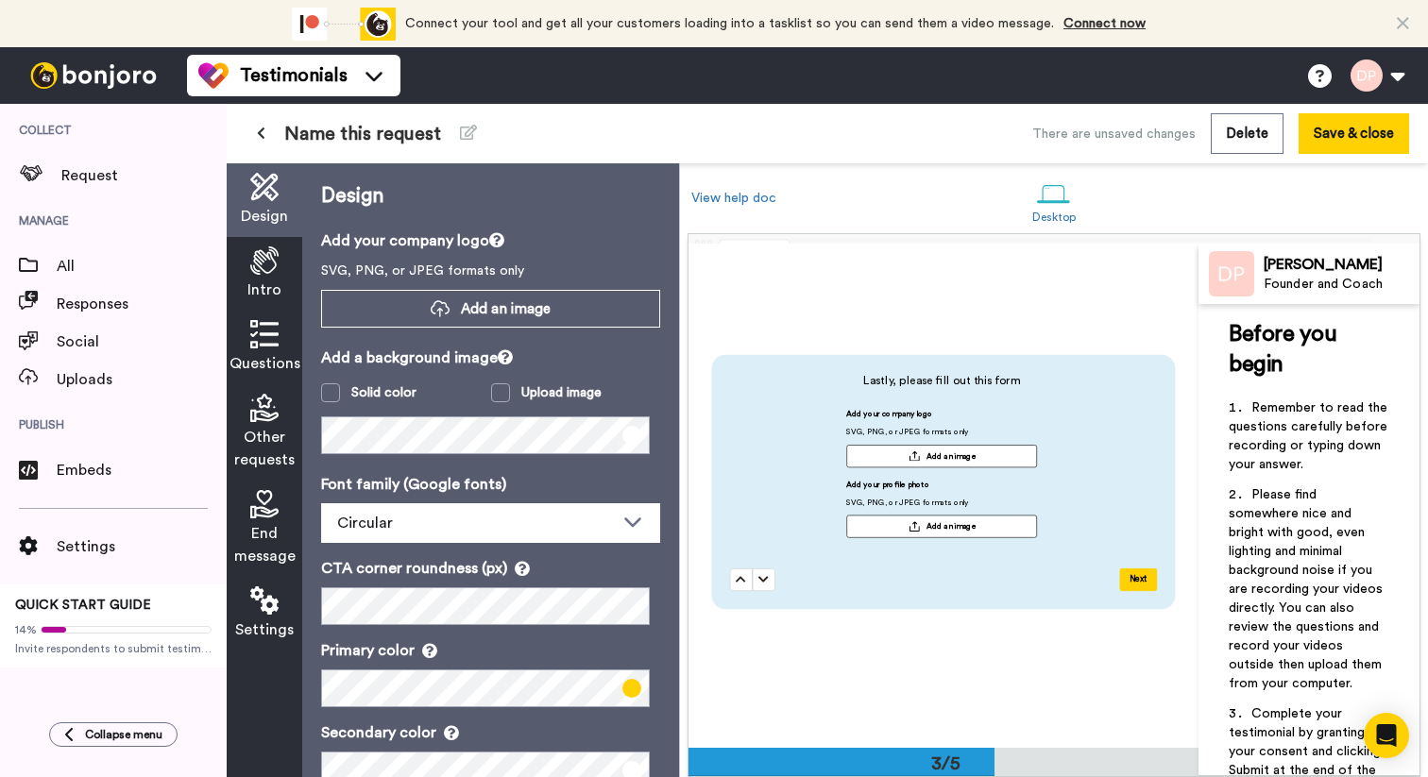
click at [1140, 579] on button "Next" at bounding box center [1139, 579] width 38 height 23
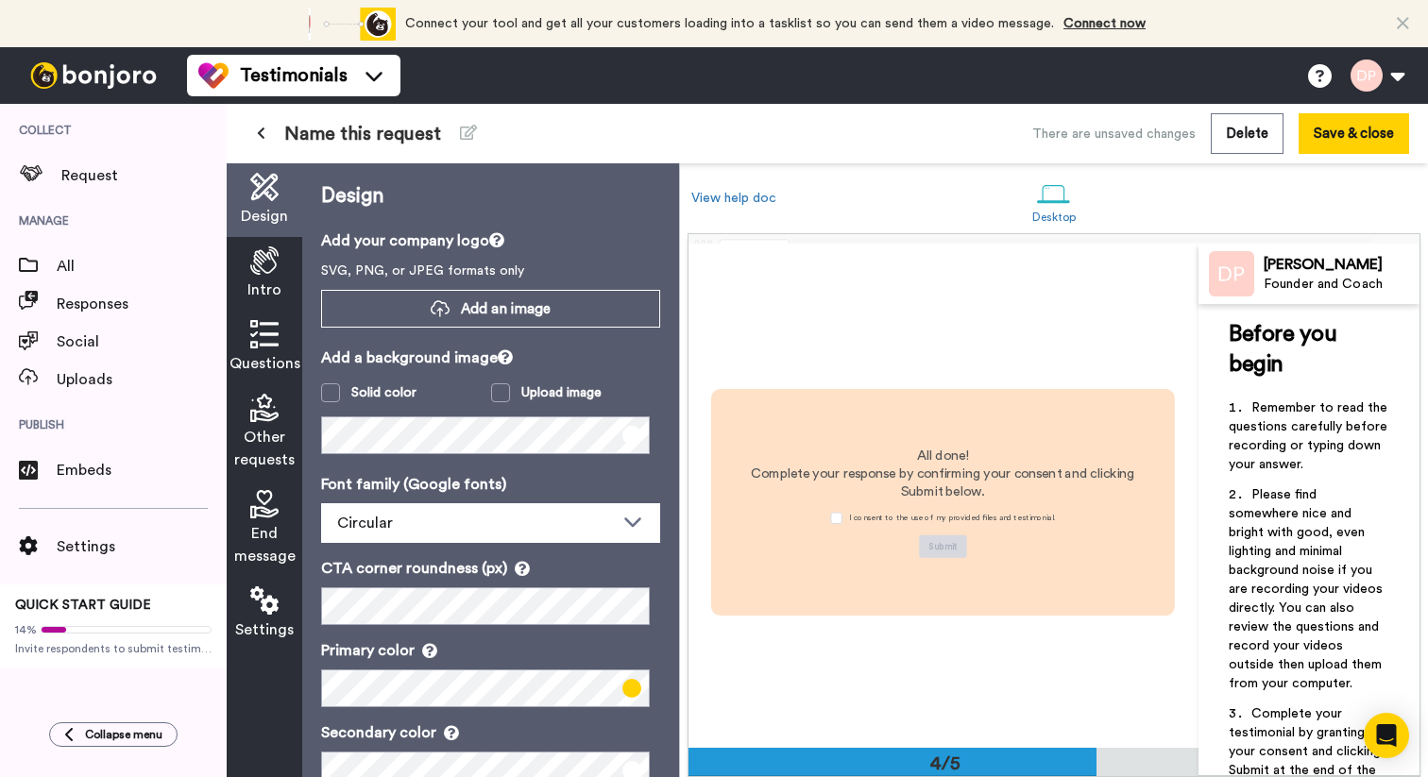
scroll to position [1509, 0]
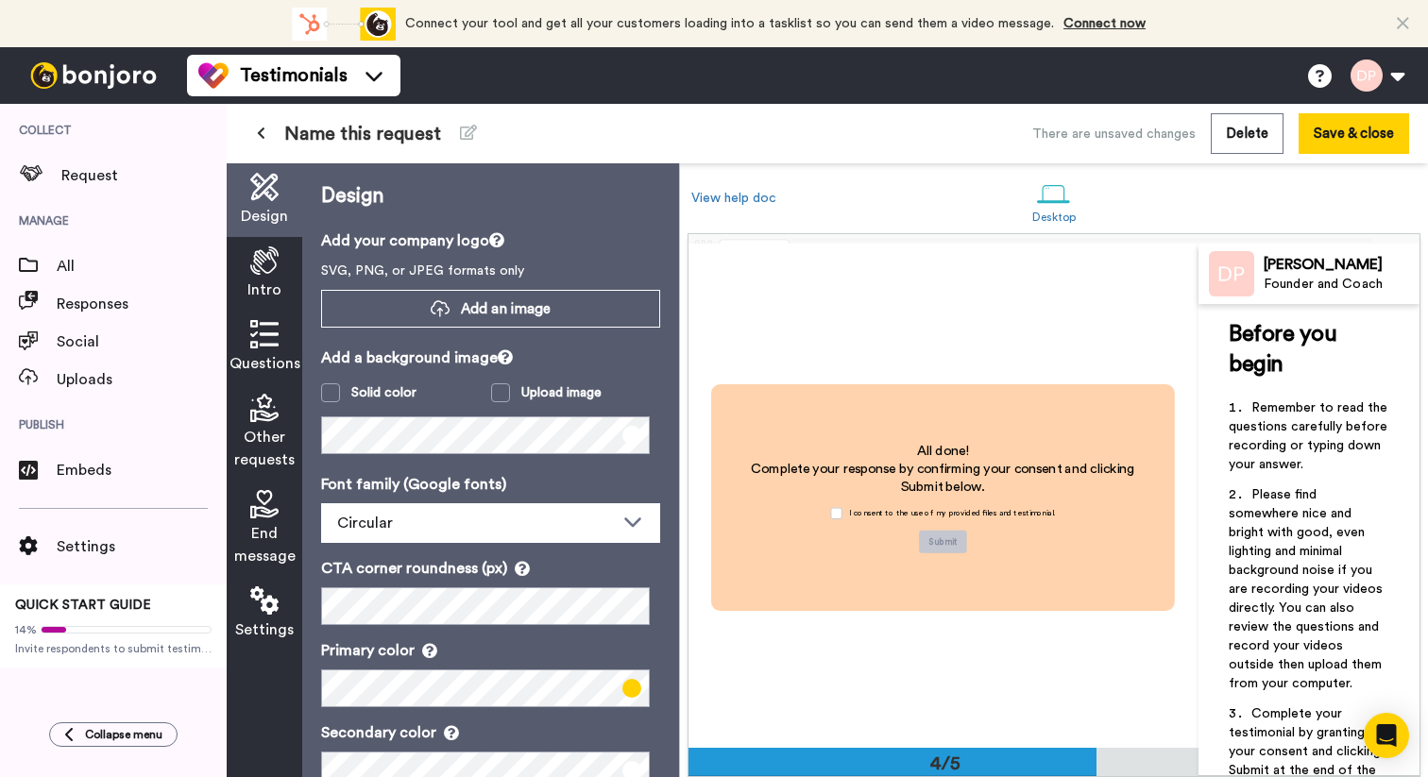
click at [830, 505] on div "I consent to the use of my provided files and testimonial." at bounding box center [943, 514] width 243 height 34
click at [836, 511] on span at bounding box center [836, 513] width 11 height 11
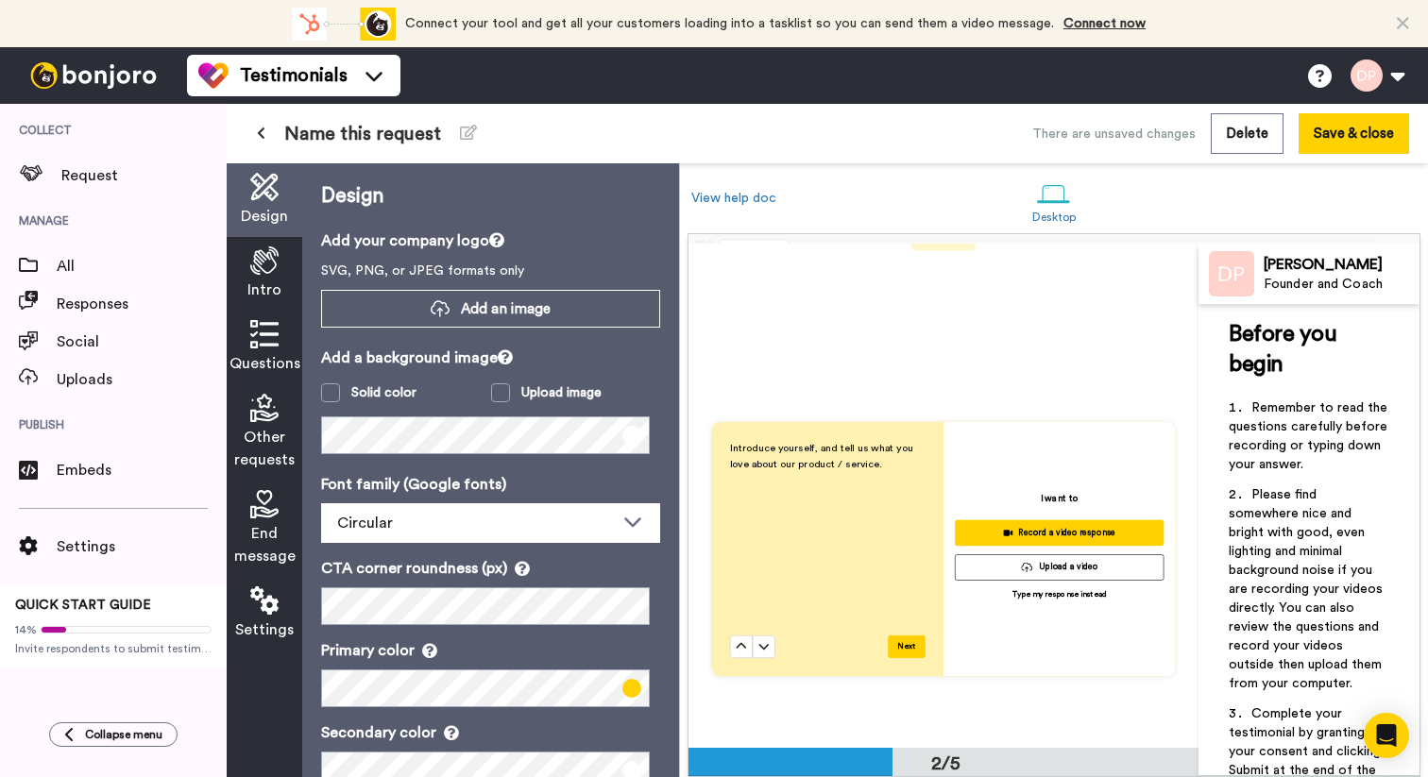
scroll to position [449, 0]
click at [828, 474] on div "Introduce yourself, and tell us what you love about our product / service." at bounding box center [827, 539] width 195 height 195
click at [785, 475] on div "Introduce yourself, and tell us what you love about our product / service." at bounding box center [827, 539] width 195 height 195
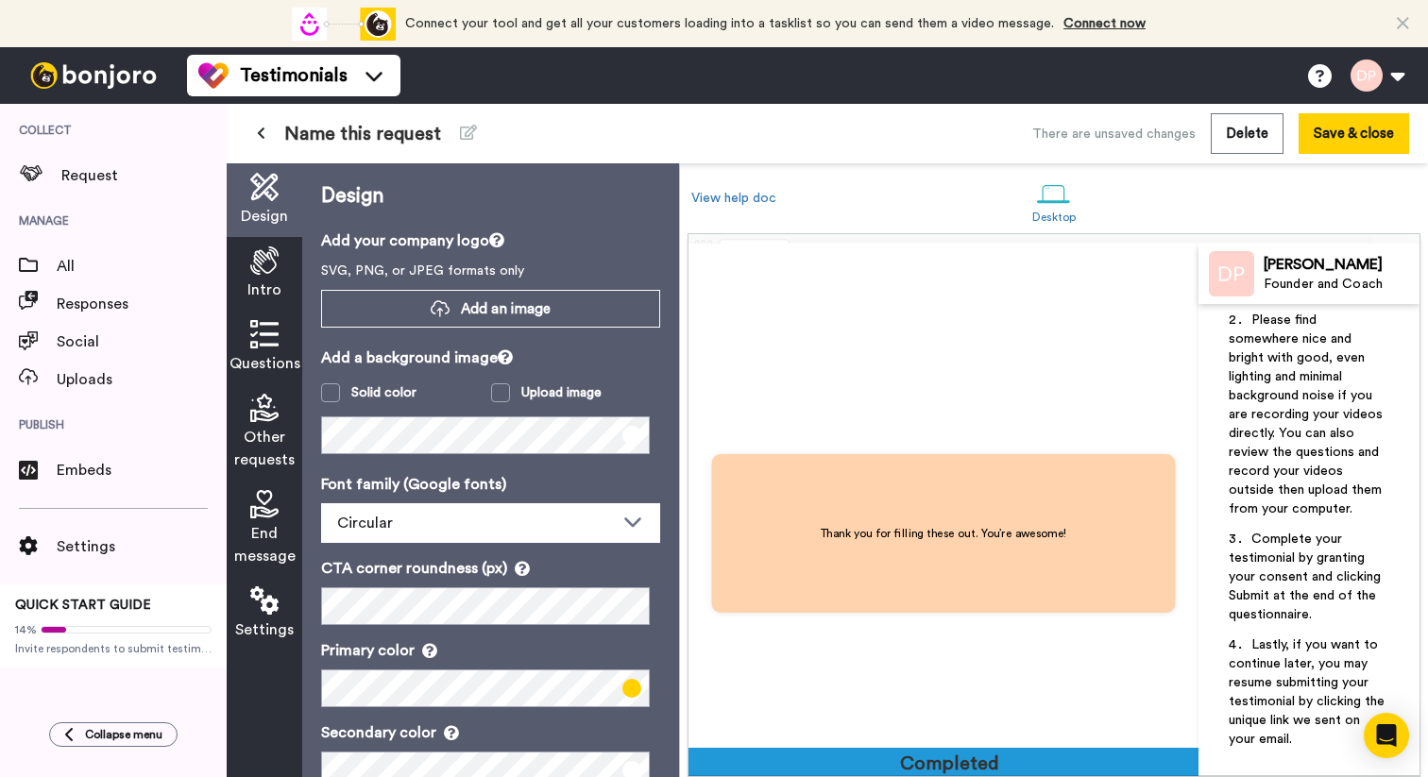
scroll to position [2011, 0]
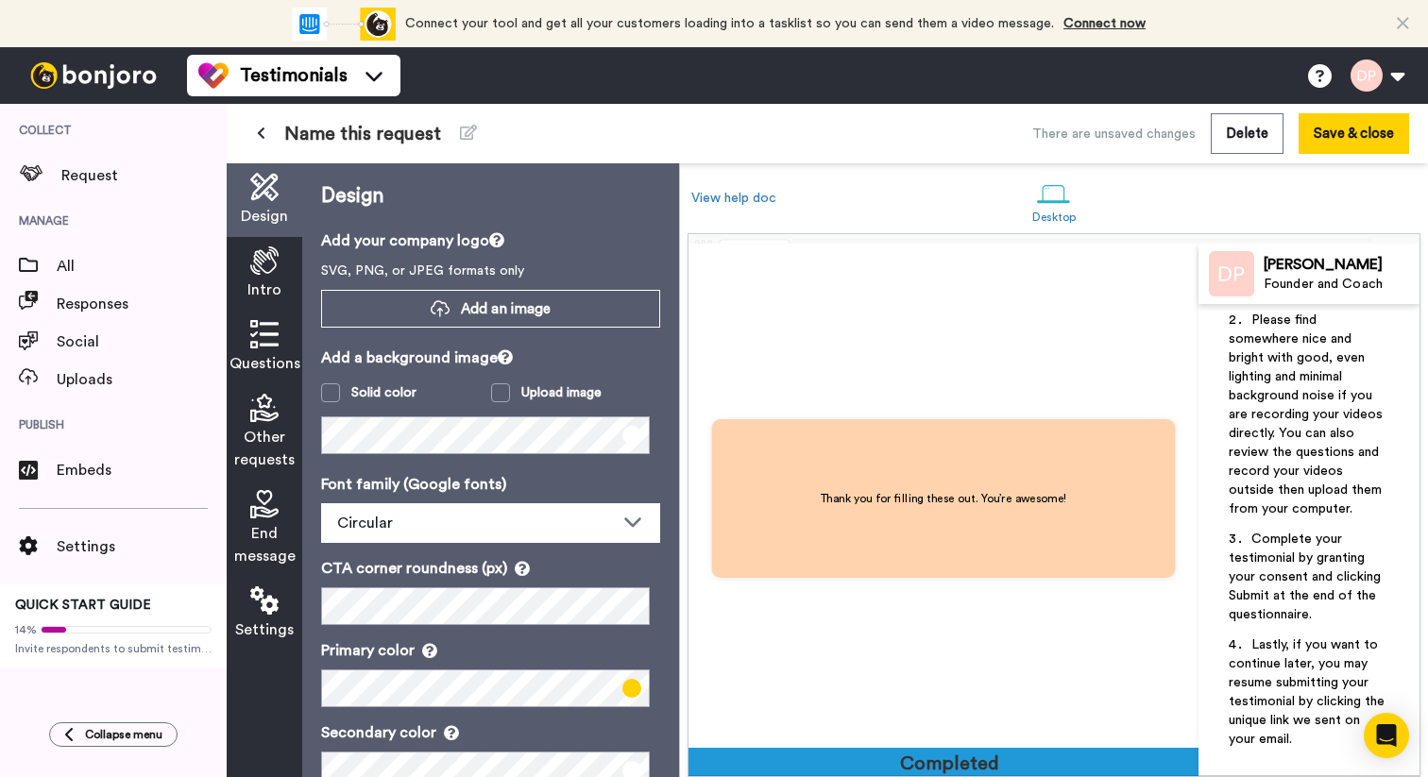
click at [990, 771] on div "Completed" at bounding box center [945, 764] width 91 height 26
click at [1366, 141] on button "Save & close" at bounding box center [1353, 133] width 110 height 41
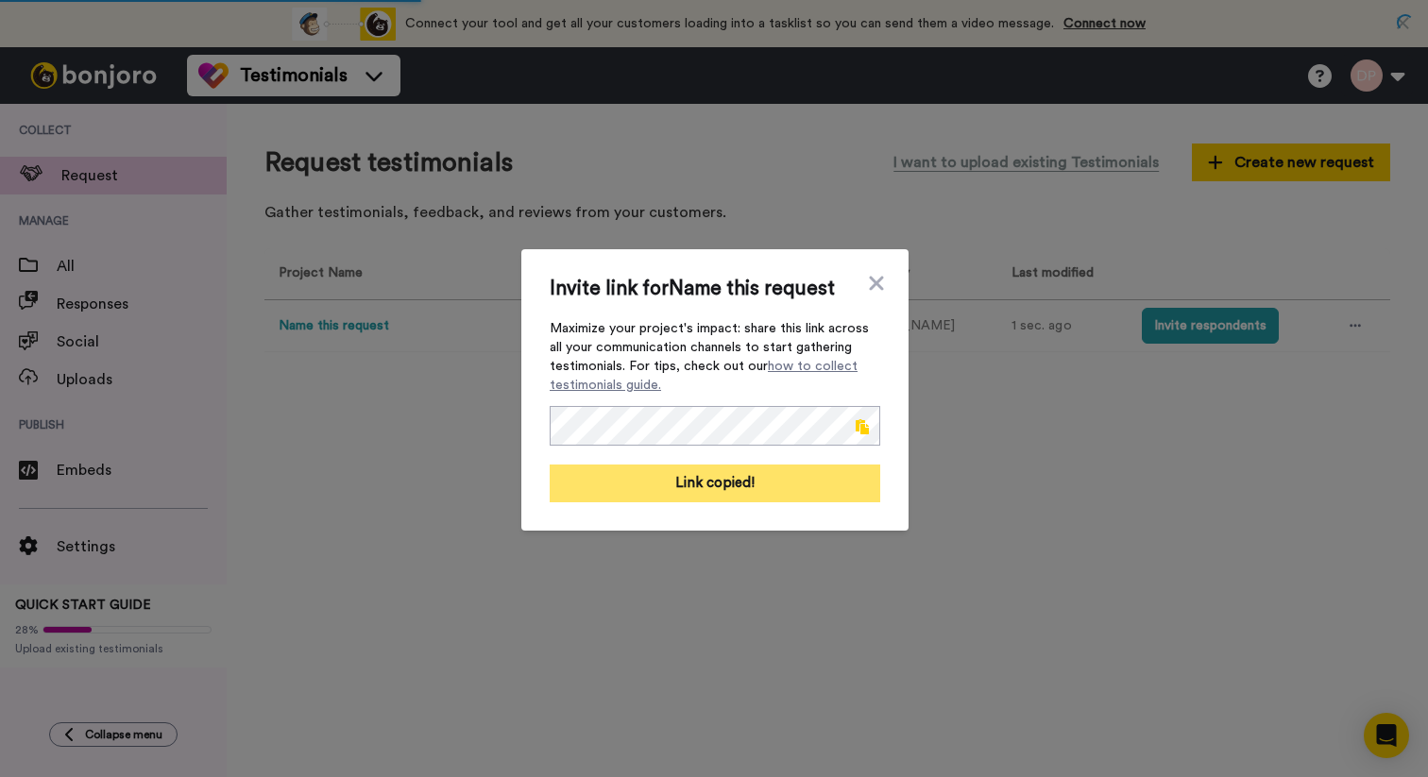
click at [782, 481] on button "Link copied!" at bounding box center [715, 484] width 331 height 38
click at [720, 481] on button "Link copied!" at bounding box center [715, 484] width 331 height 38
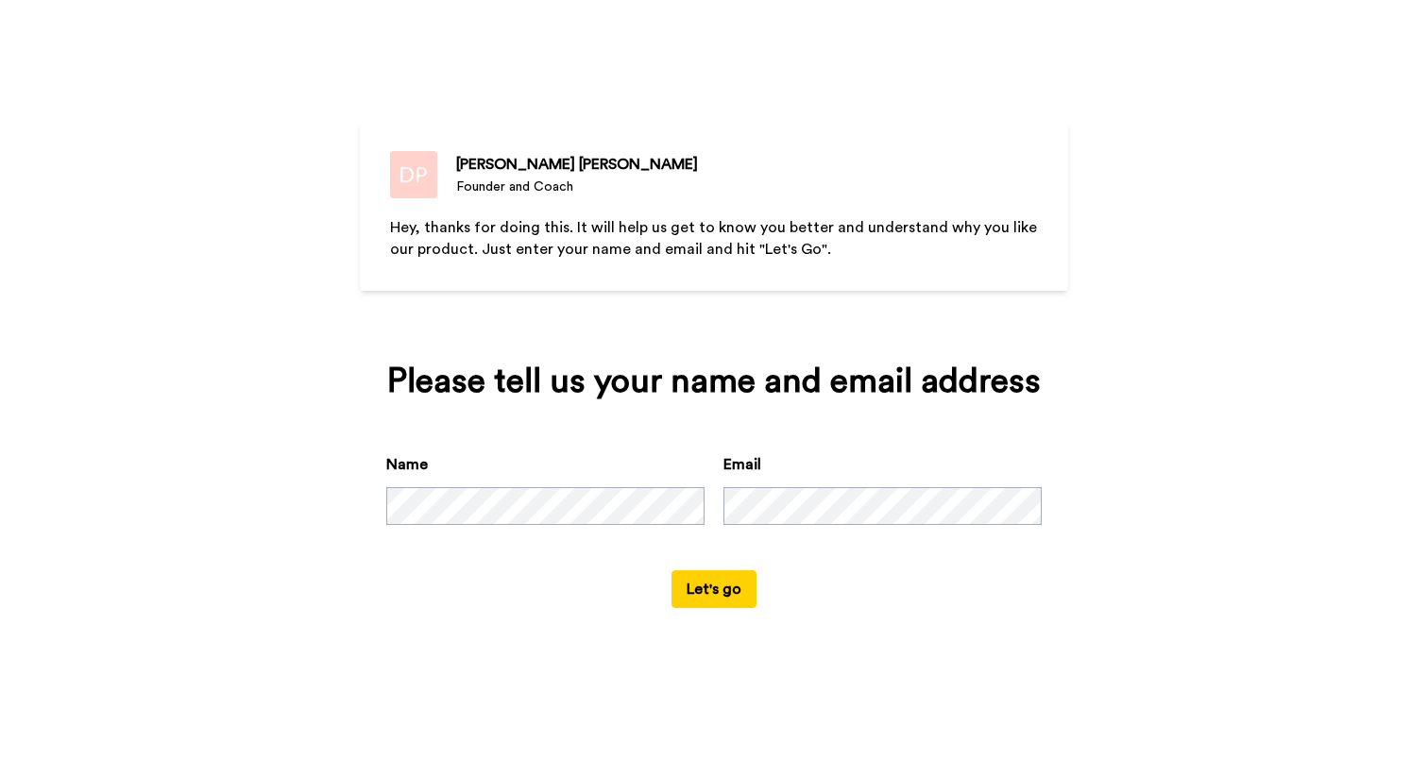
click at [721, 599] on button "Let's go" at bounding box center [713, 589] width 85 height 38
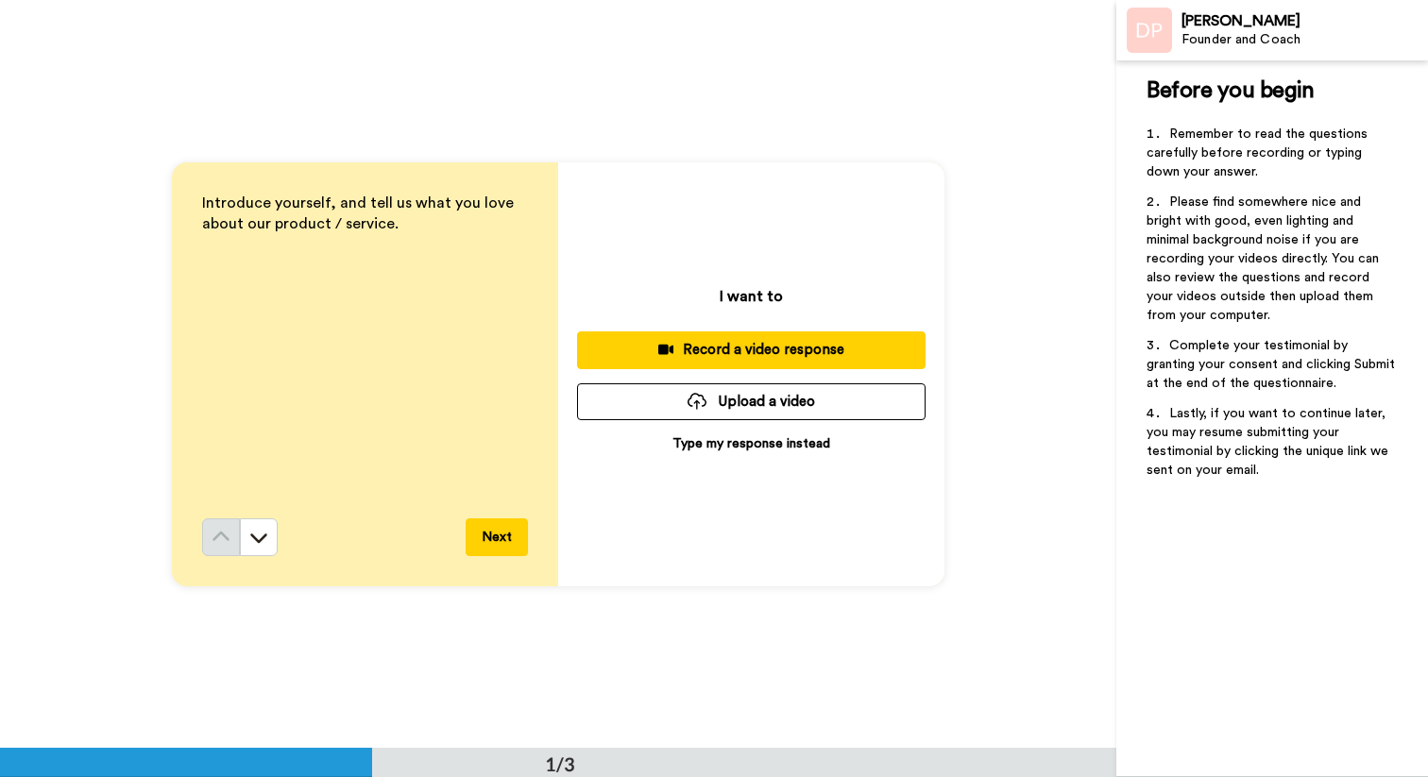
click at [707, 355] on div "Record a video response" at bounding box center [751, 350] width 318 height 20
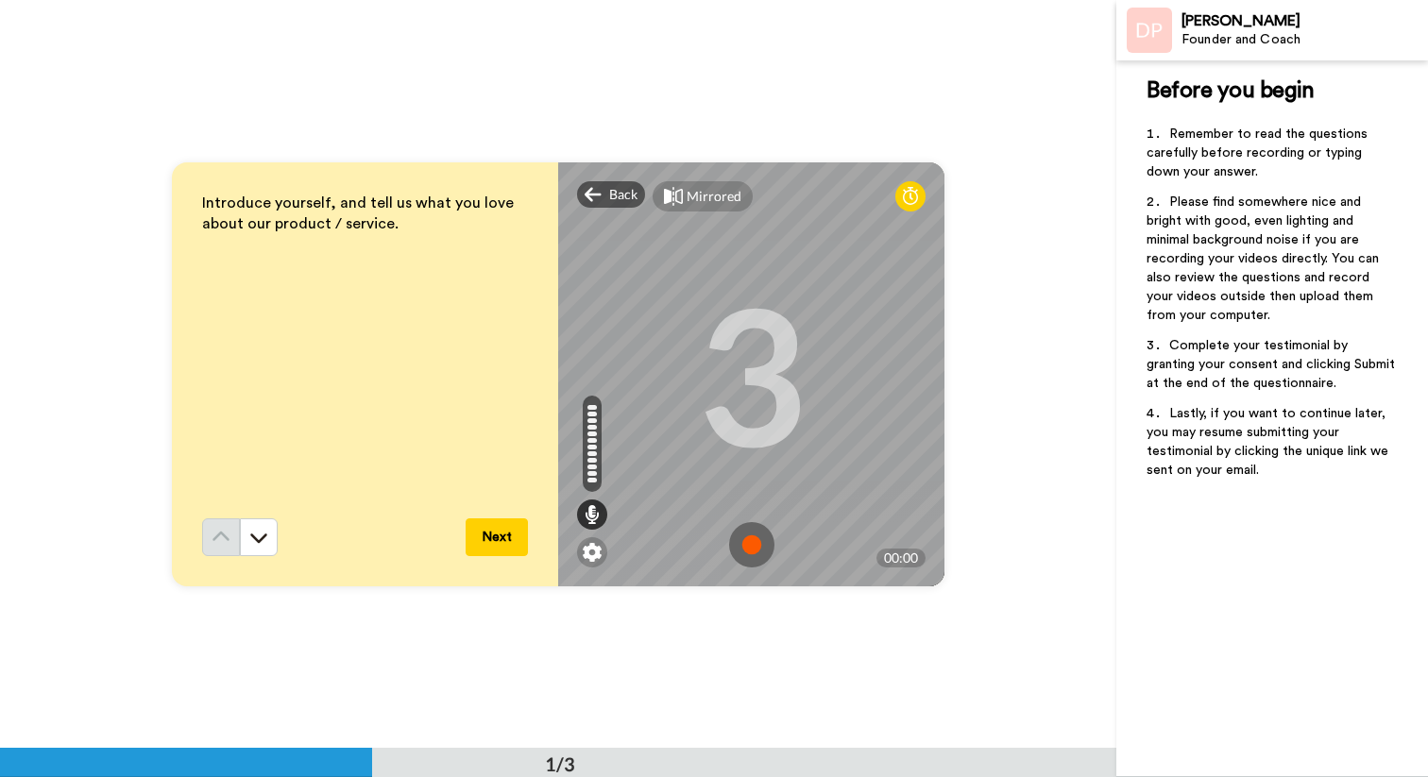
click at [750, 548] on img at bounding box center [751, 544] width 45 height 45
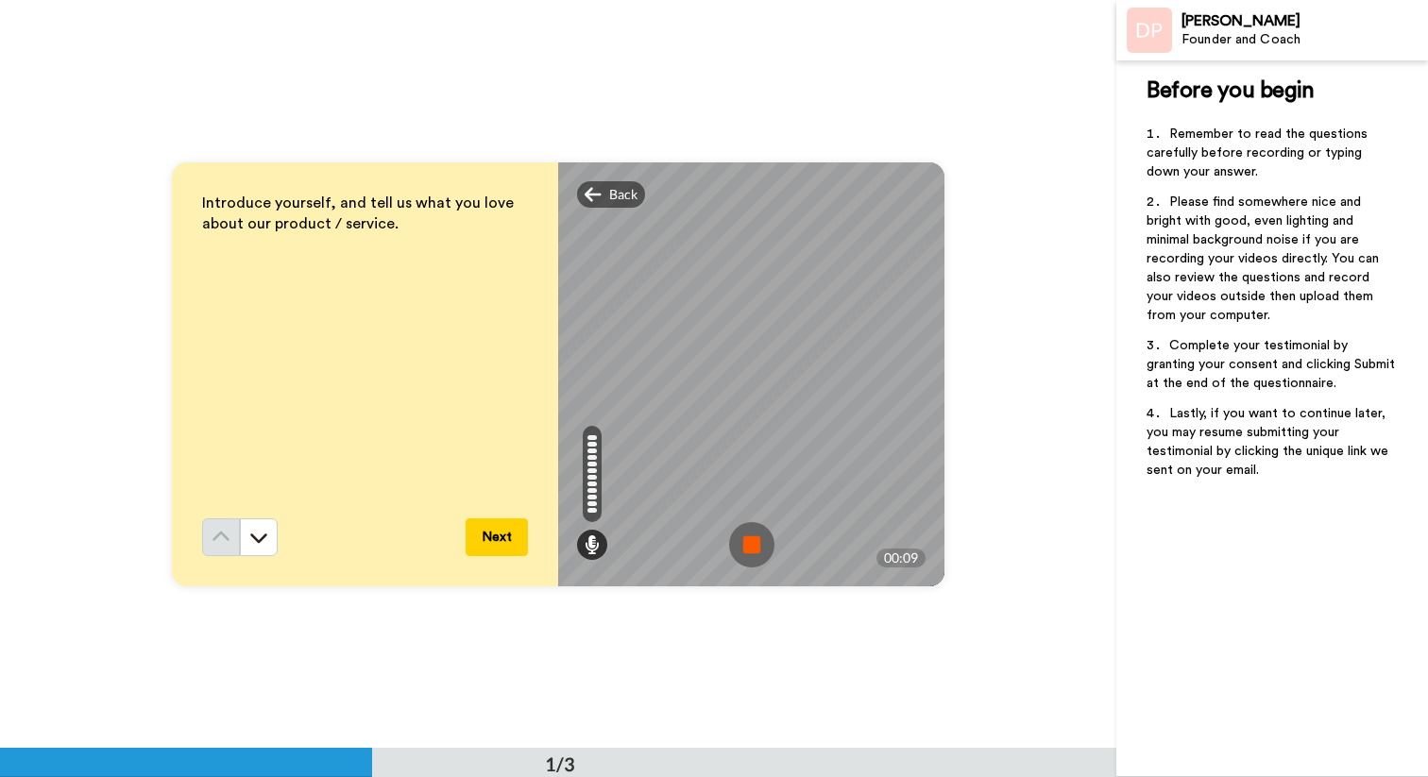
click at [750, 548] on img at bounding box center [751, 544] width 45 height 45
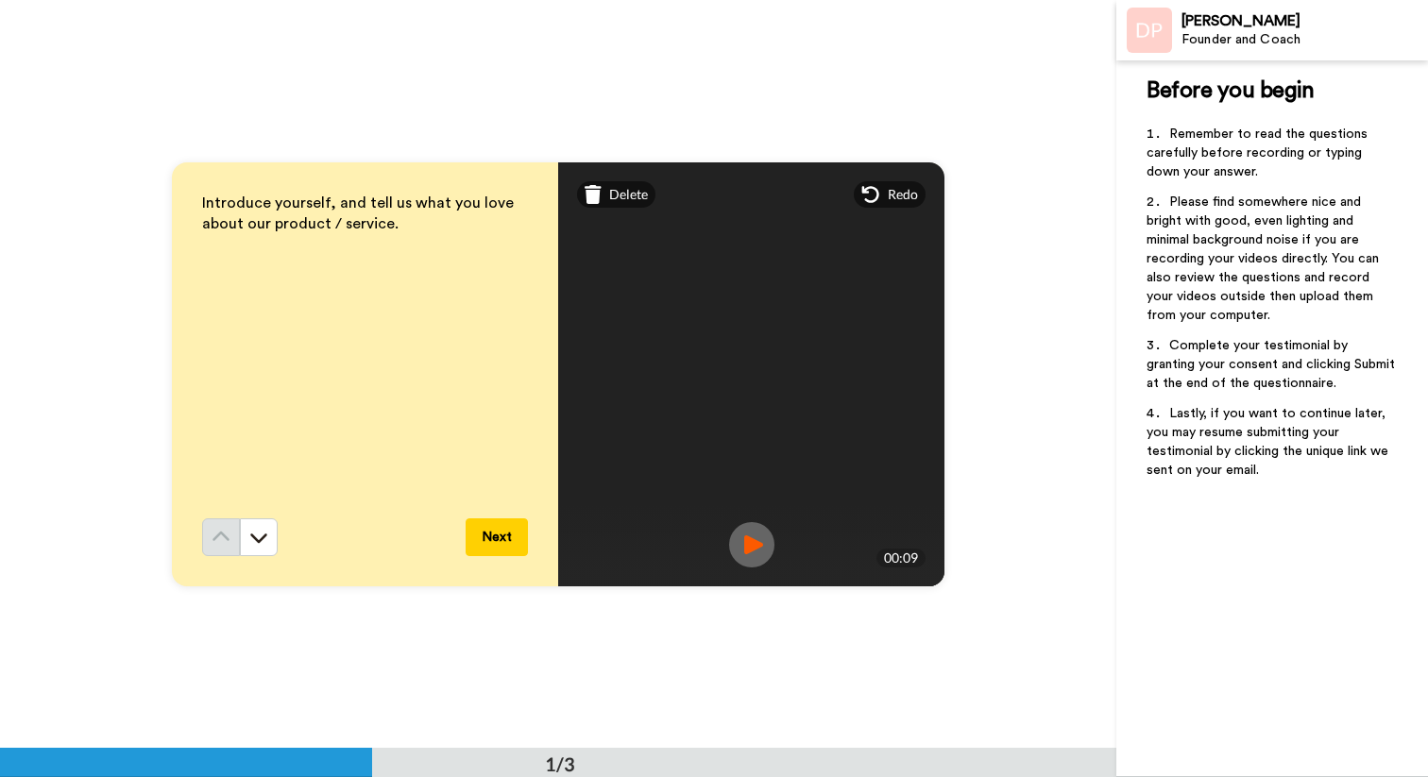
click at [496, 532] on button "Next" at bounding box center [497, 537] width 62 height 38
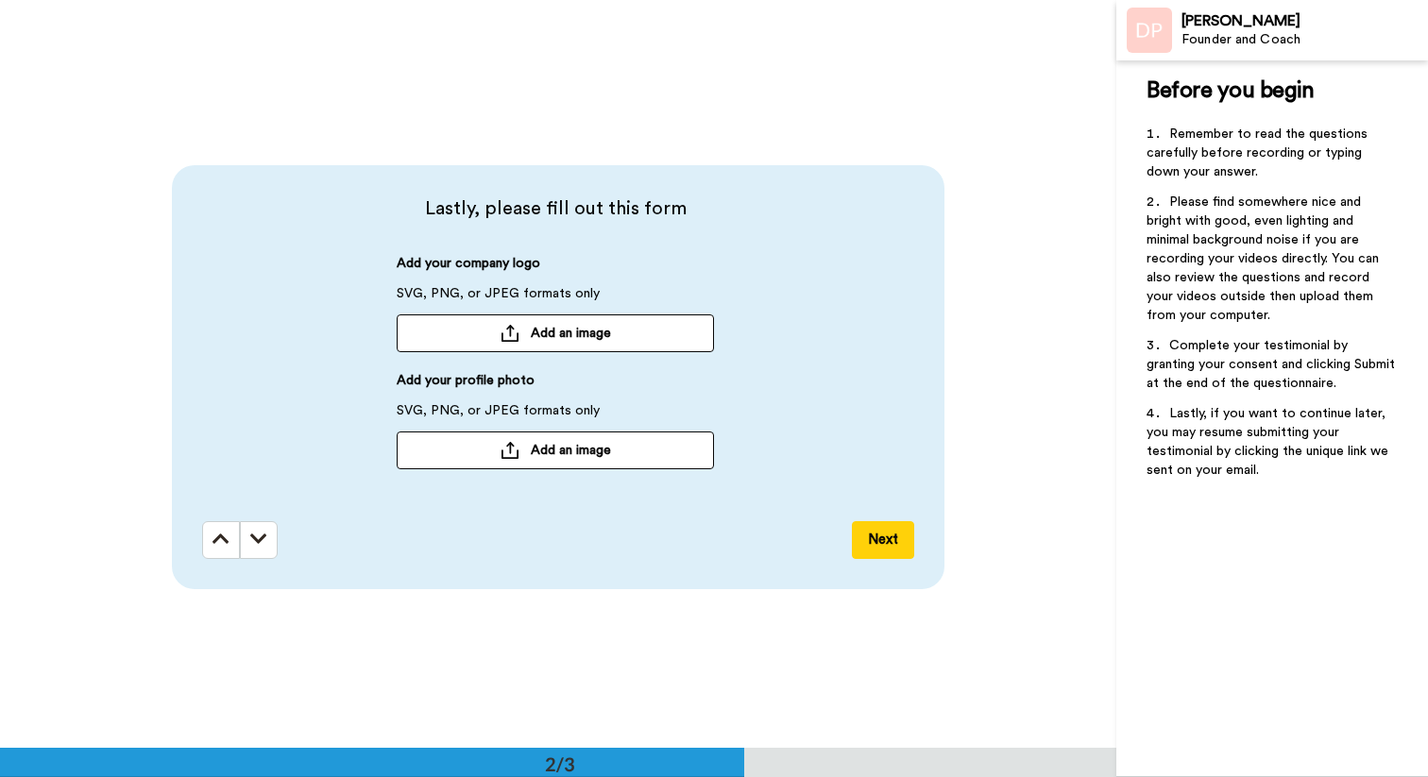
scroll to position [749, 0]
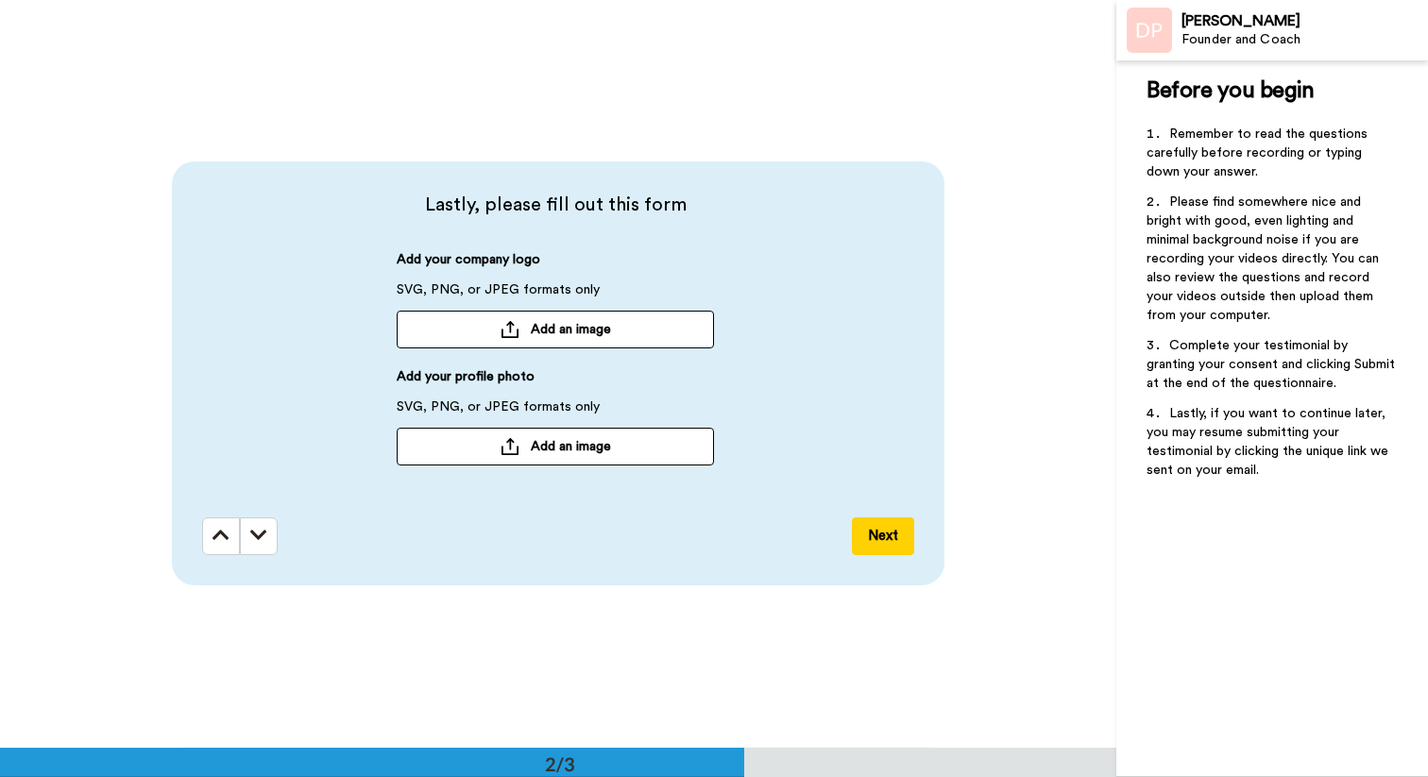
click at [863, 540] on button "Next" at bounding box center [883, 536] width 62 height 38
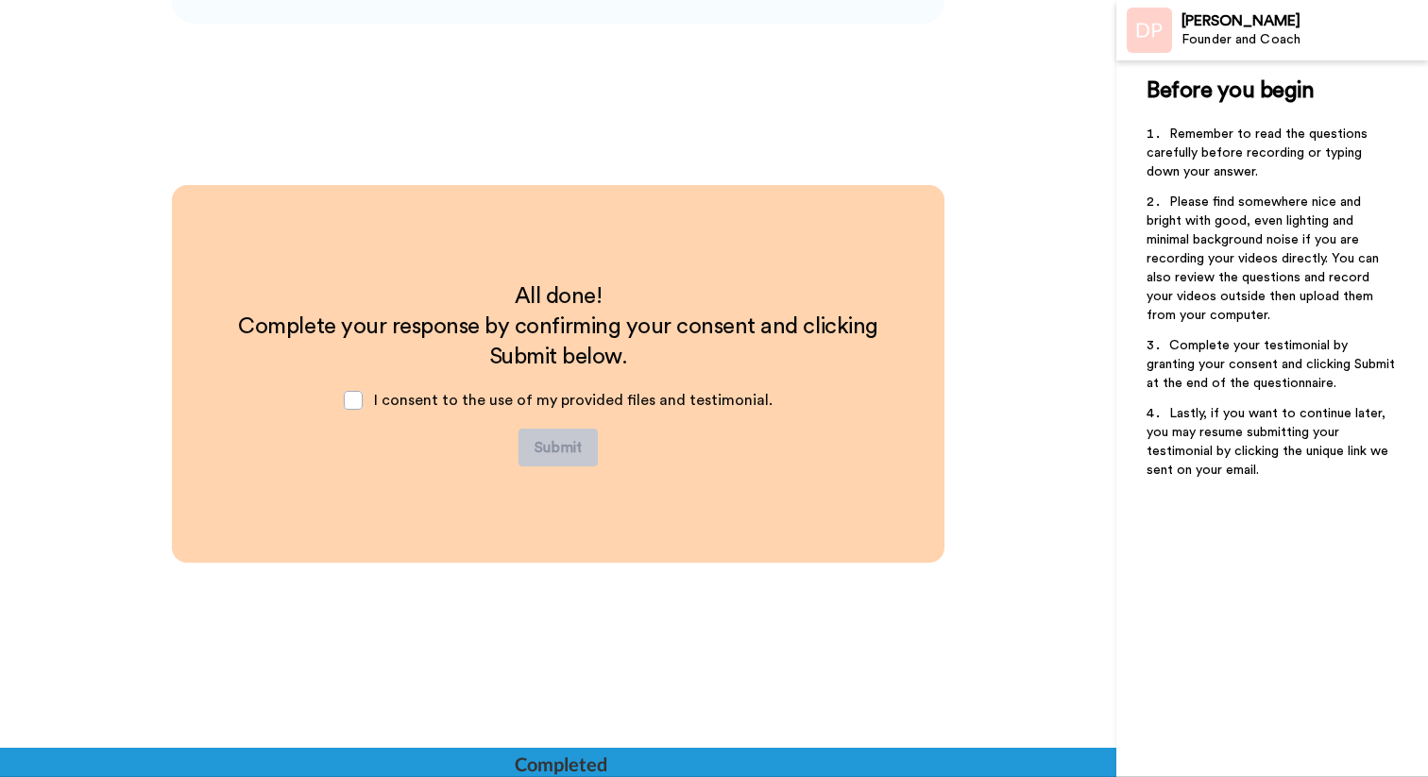
scroll to position [1312, 0]
click at [366, 399] on div "I consent to the use of my provided files and testimonial." at bounding box center [558, 399] width 459 height 57
click at [356, 403] on span at bounding box center [353, 399] width 19 height 19
click at [553, 443] on button "Submit" at bounding box center [557, 447] width 79 height 38
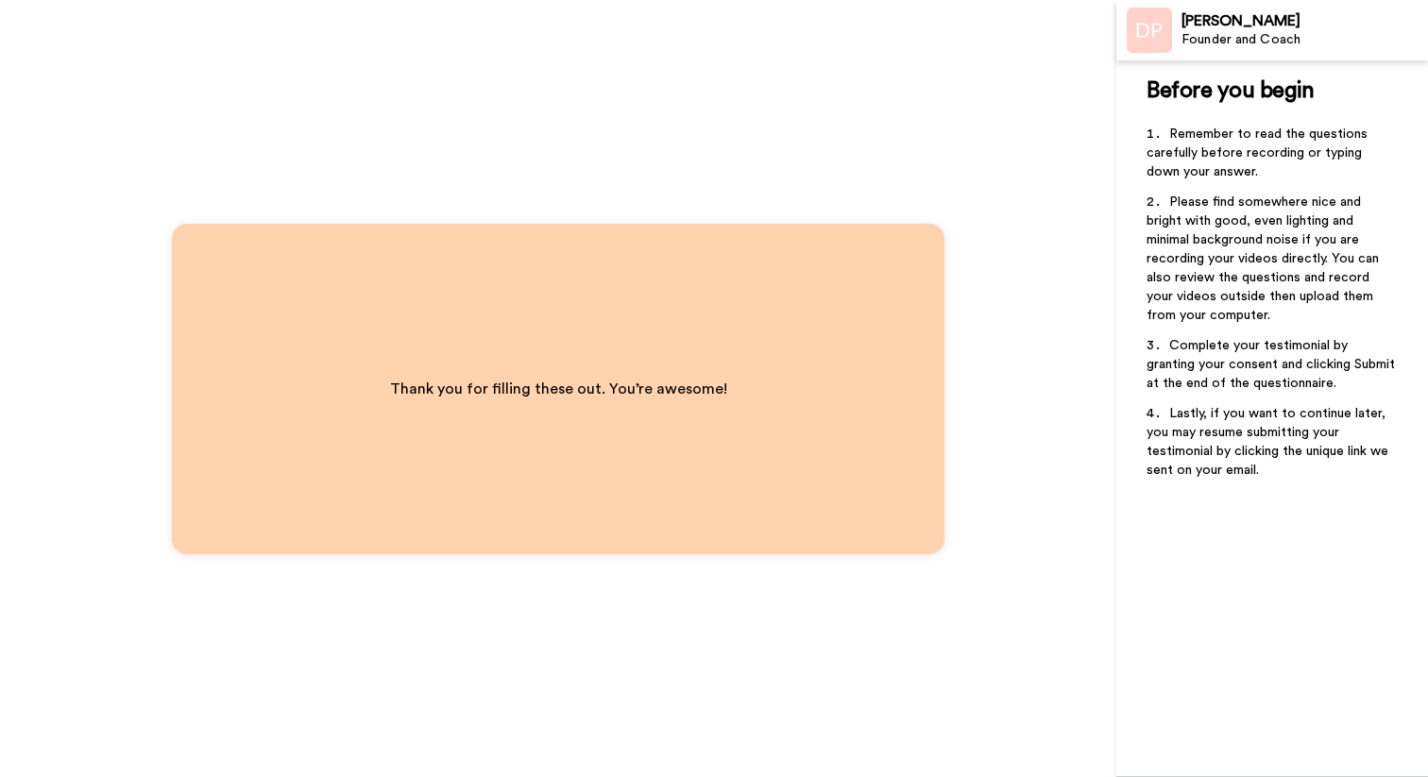
click at [324, 171] on div "Thank you for filling these out. You’re awesome!" at bounding box center [558, 388] width 1116 height 777
